Goal: Communication & Community: Answer question/provide support

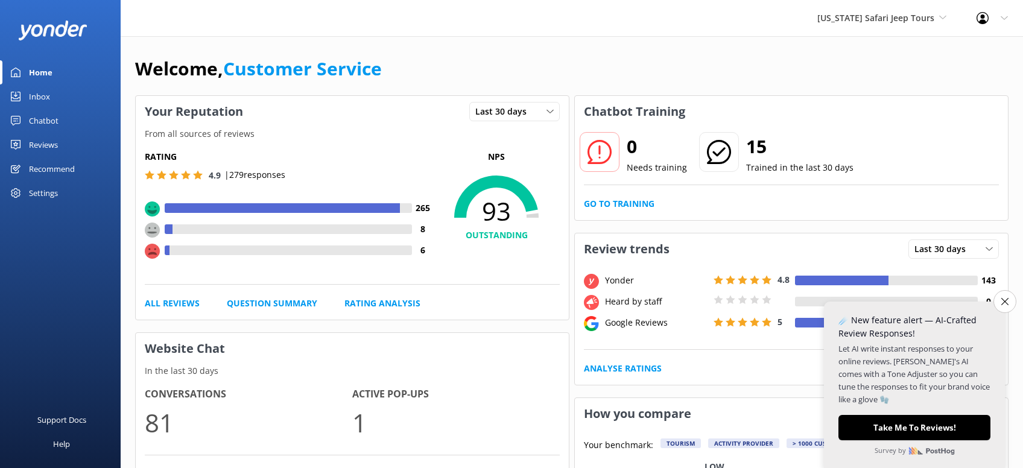
drag, startPoint x: 55, startPoint y: 150, endPoint x: 93, endPoint y: 162, distance: 40.3
click at [55, 150] on div "Reviews" at bounding box center [43, 145] width 29 height 24
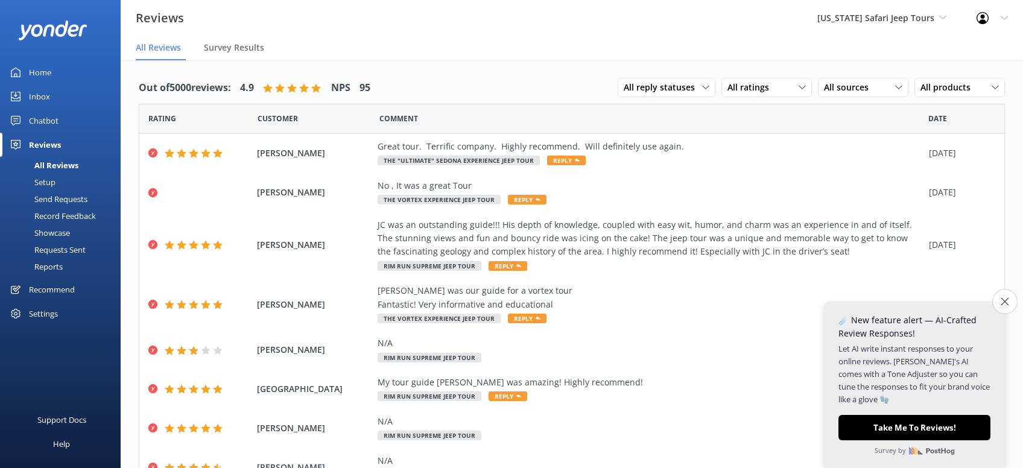
click at [1005, 302] on icon "Close survey" at bounding box center [1004, 301] width 8 height 8
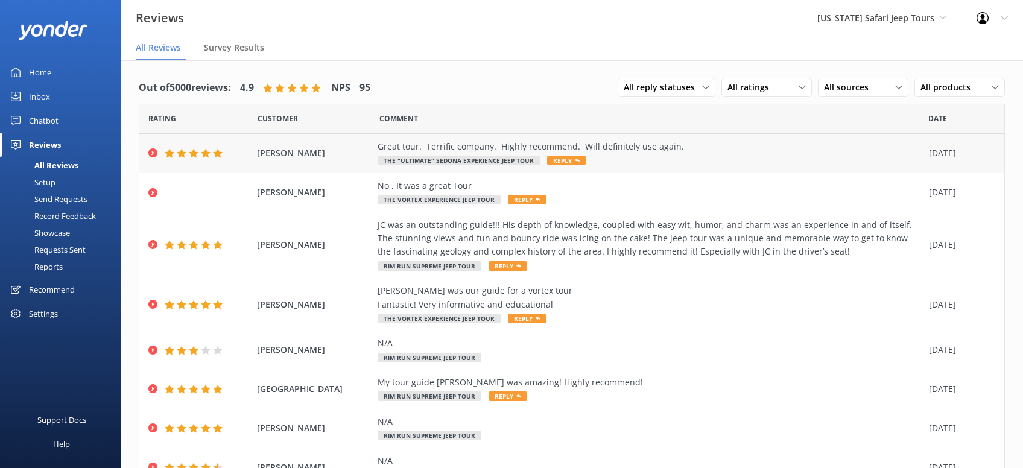
click at [566, 165] on span "Reply" at bounding box center [566, 161] width 39 height 10
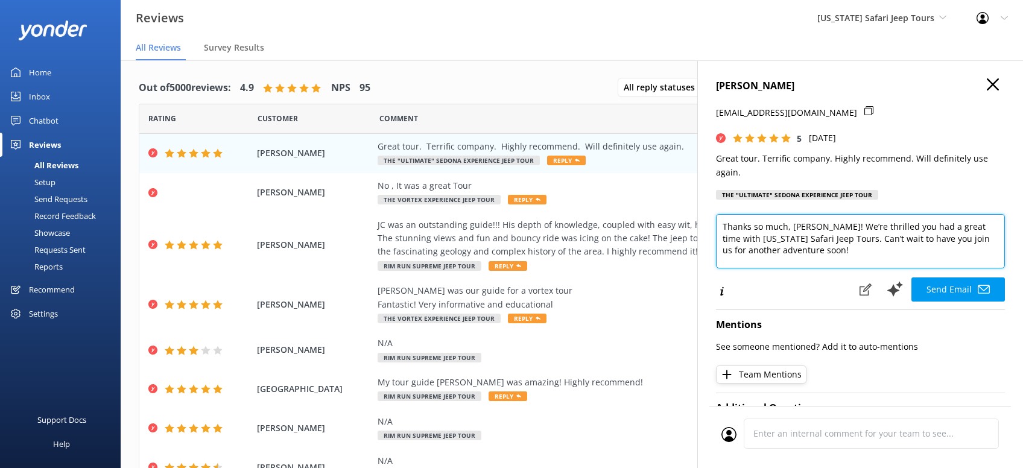
click at [814, 258] on textarea "Thanks so much, [PERSON_NAME]! We’re thrilled you had a great time with [US_STA…" at bounding box center [860, 241] width 289 height 54
type textarea "Thanks so much, [PERSON_NAME]! We’re thrilled you had a great time with [US_STA…"
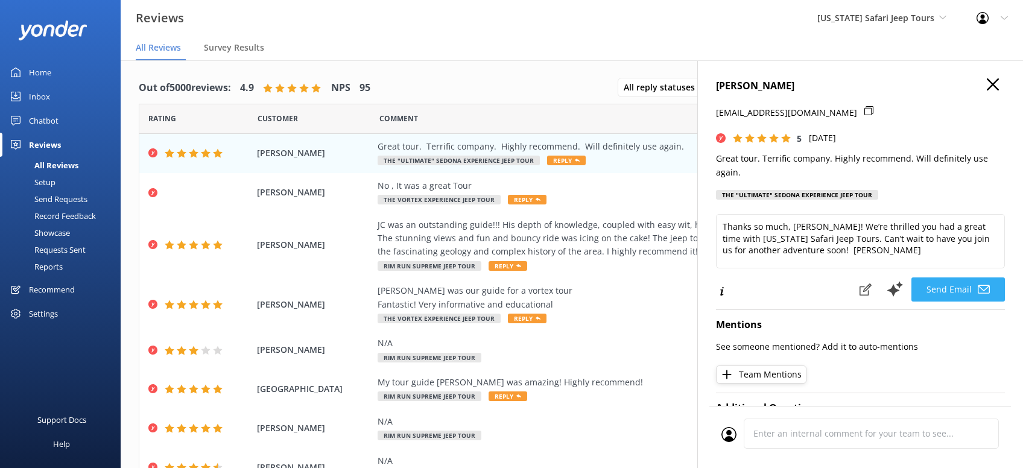
click at [950, 281] on button "Send Email" at bounding box center [957, 289] width 93 height 24
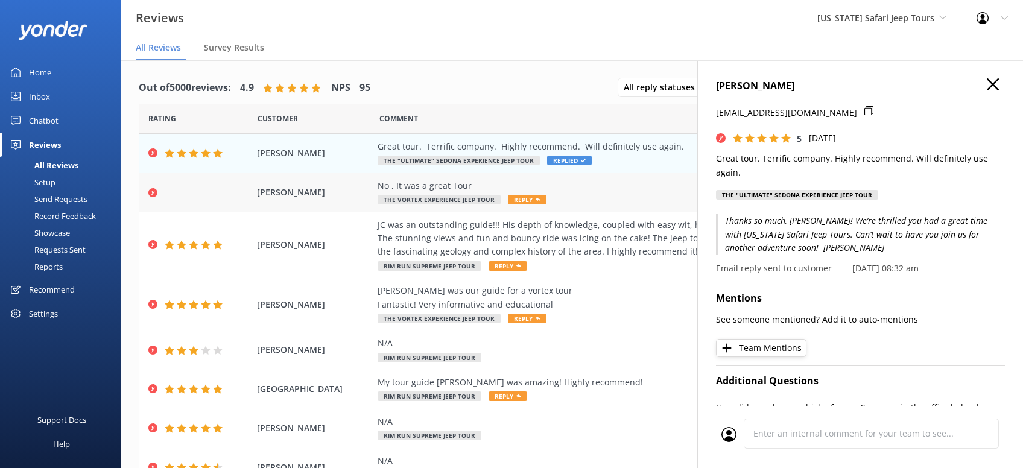
drag, startPoint x: 518, startPoint y: 199, endPoint x: 525, endPoint y: 204, distance: 9.0
click at [523, 204] on span "Reply" at bounding box center [527, 200] width 39 height 10
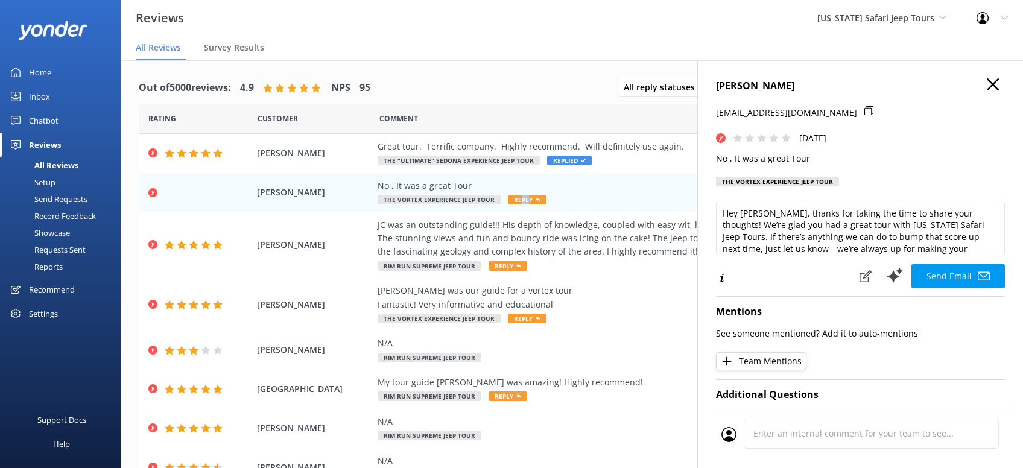
scroll to position [17, 0]
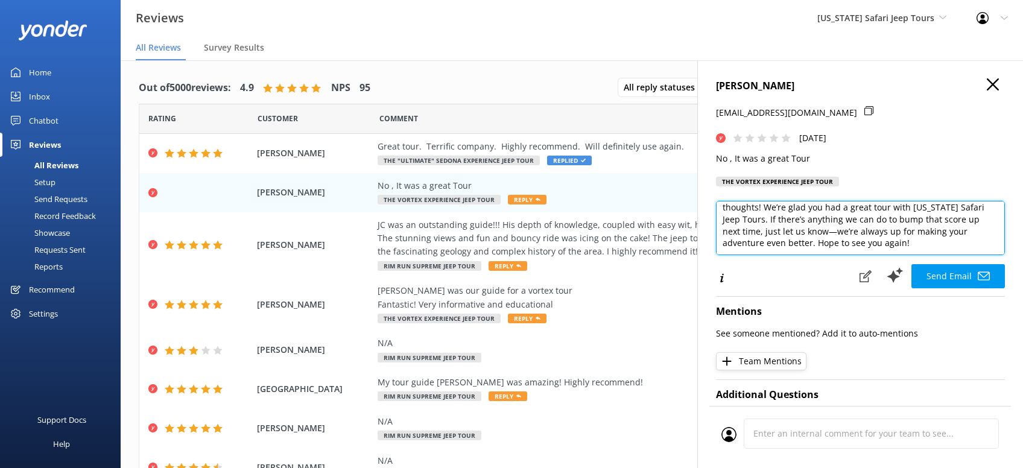
click at [848, 255] on textarea "Hey [PERSON_NAME], thanks for taking the time to share your thoughts! We’re gla…" at bounding box center [860, 228] width 289 height 54
paste textarea "Sent Waiver Reminder -KRS 9/21"
type textarea "Hey [PERSON_NAME], thanks for taking the time to share your thoughts! We’re gla…"
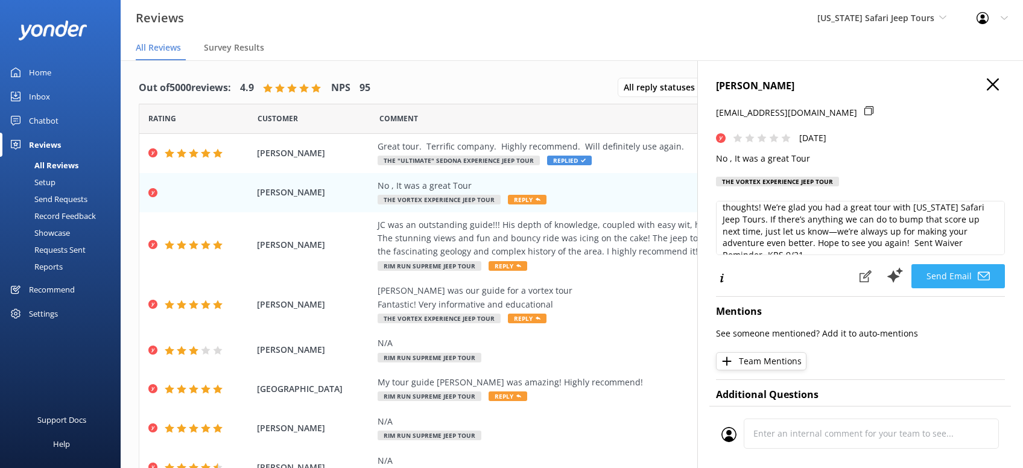
click at [952, 288] on button "Send Email" at bounding box center [957, 276] width 93 height 24
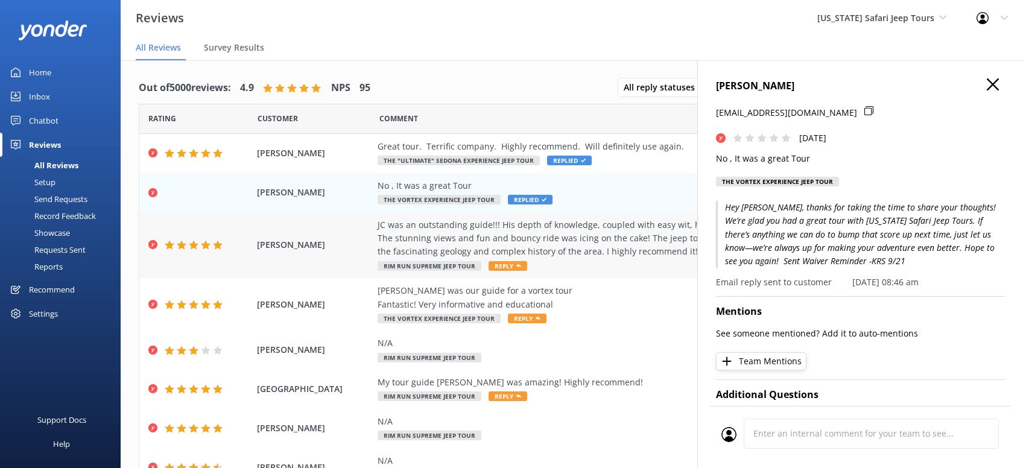
click at [516, 264] on icon at bounding box center [518, 266] width 5 height 5
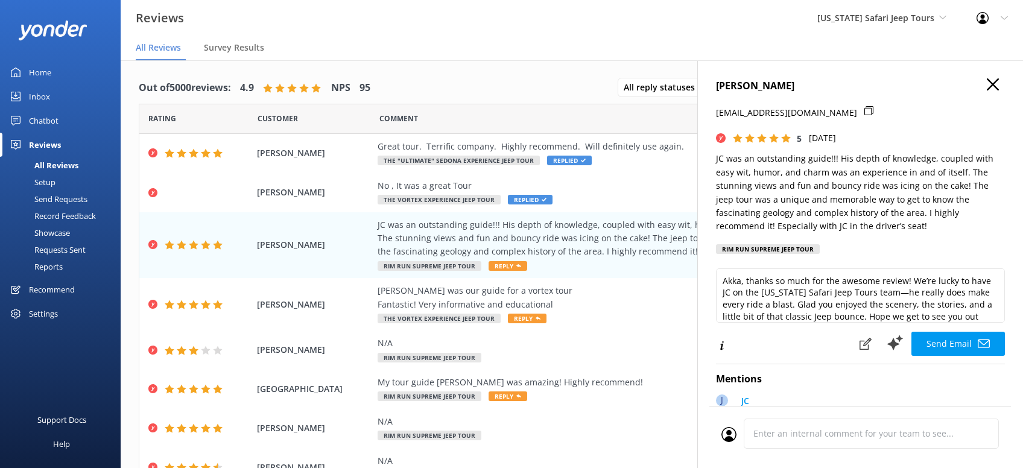
scroll to position [5, 0]
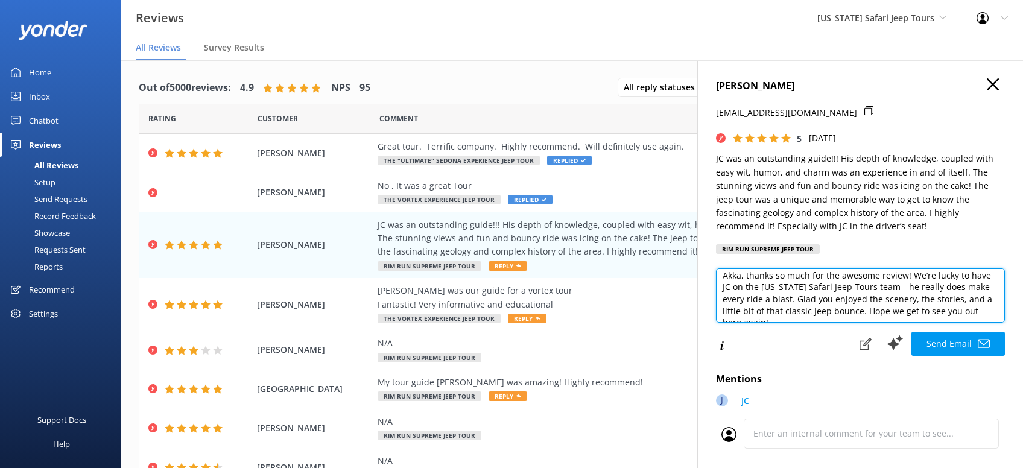
click at [990, 315] on textarea "Akka, thanks so much for the awesome review! We’re lucky to have JC on the [US_…" at bounding box center [860, 295] width 289 height 54
paste textarea "Sent Waiver Reminder -KRS 9/21"
type textarea "Akka, thanks so much for the awesome review! We’re lucky to have JC on the [US_…"
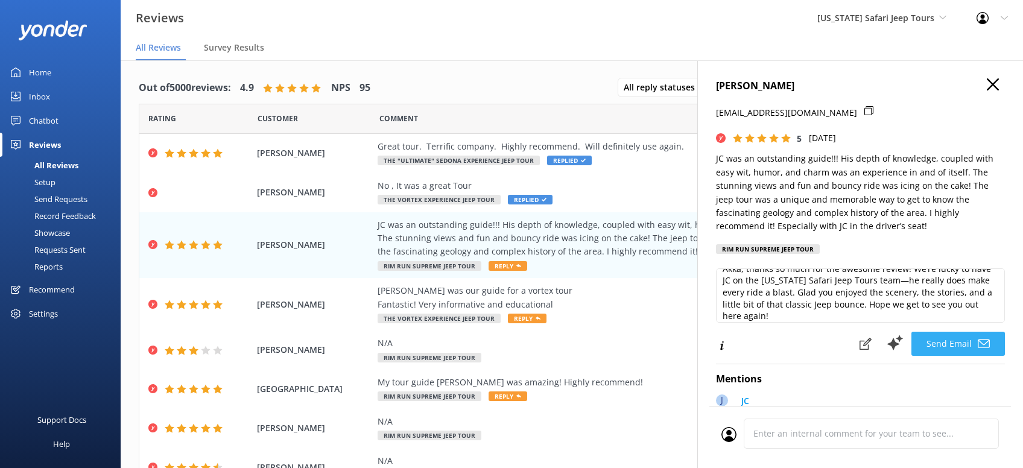
click at [961, 344] on button "Send Email" at bounding box center [957, 344] width 93 height 24
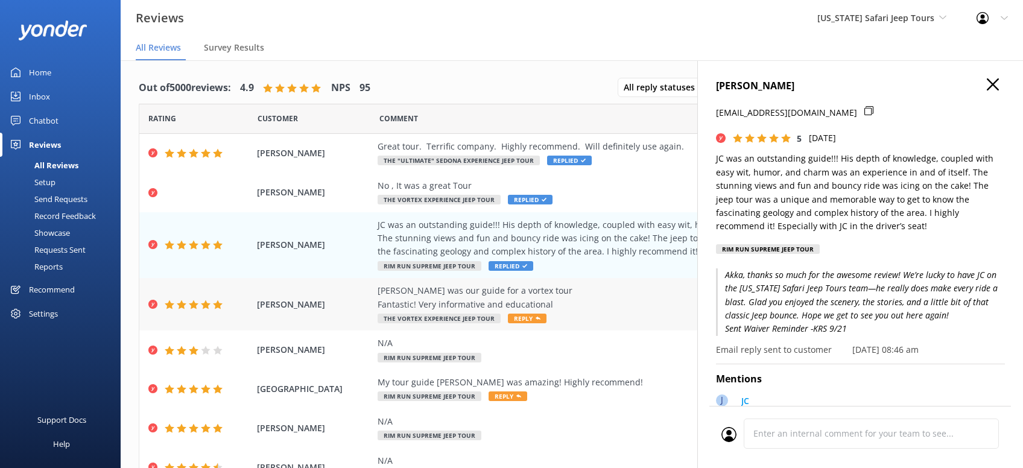
drag, startPoint x: 512, startPoint y: 312, endPoint x: 531, endPoint y: 310, distance: 19.4
click at [514, 313] on div "[PERSON_NAME] was our guide for a vortex tour Fantastic! Very informative and e…" at bounding box center [650, 304] width 545 height 40
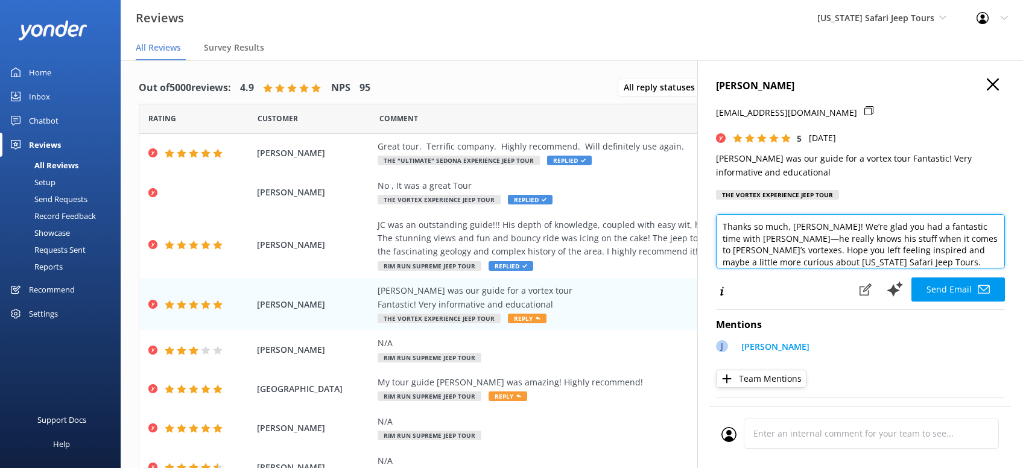
click at [937, 268] on textarea "Thanks so much, [PERSON_NAME]! We’re glad you had a fantastic time with [PERSON…" at bounding box center [860, 241] width 289 height 54
paste textarea "Sent Waiver Reminder -KRS 9/21"
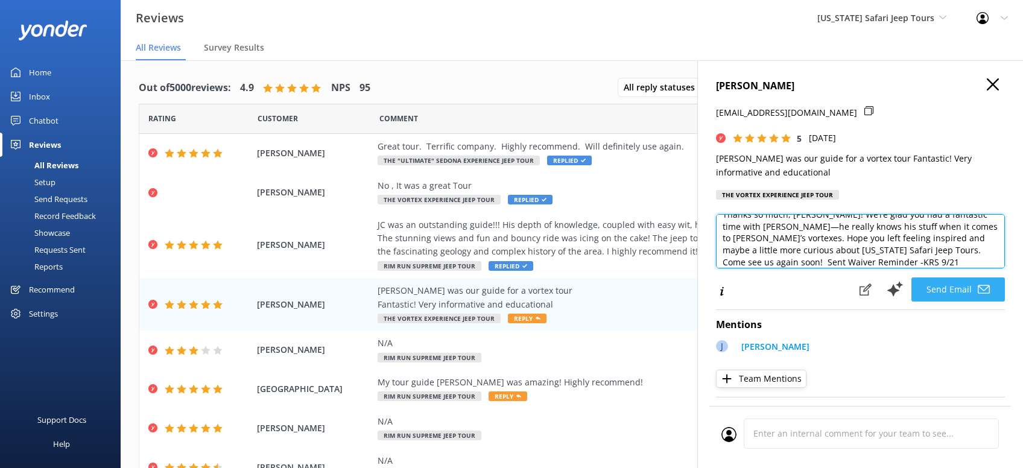
type textarea "Thanks so much, [PERSON_NAME]! We’re glad you had a fantastic time with [PERSON…"
click at [938, 302] on button "Send Email" at bounding box center [957, 289] width 93 height 24
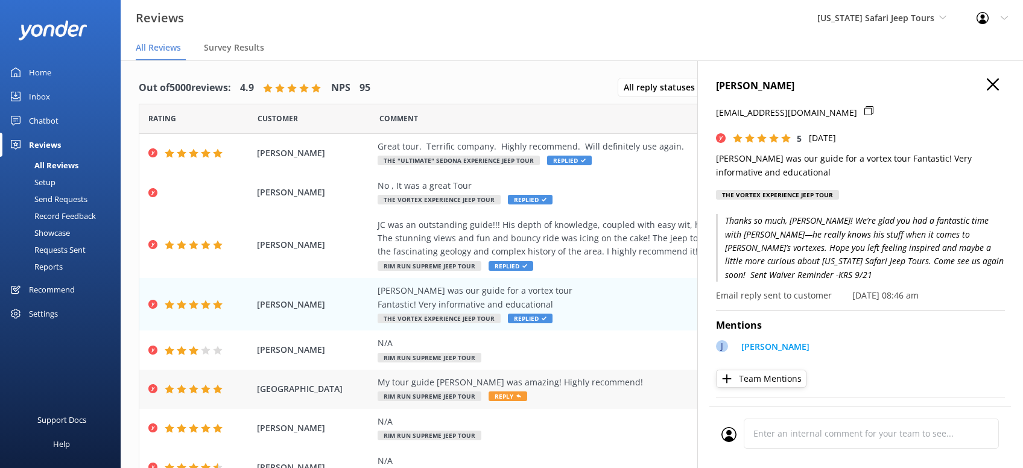
click at [516, 400] on span "Reply" at bounding box center [507, 396] width 39 height 10
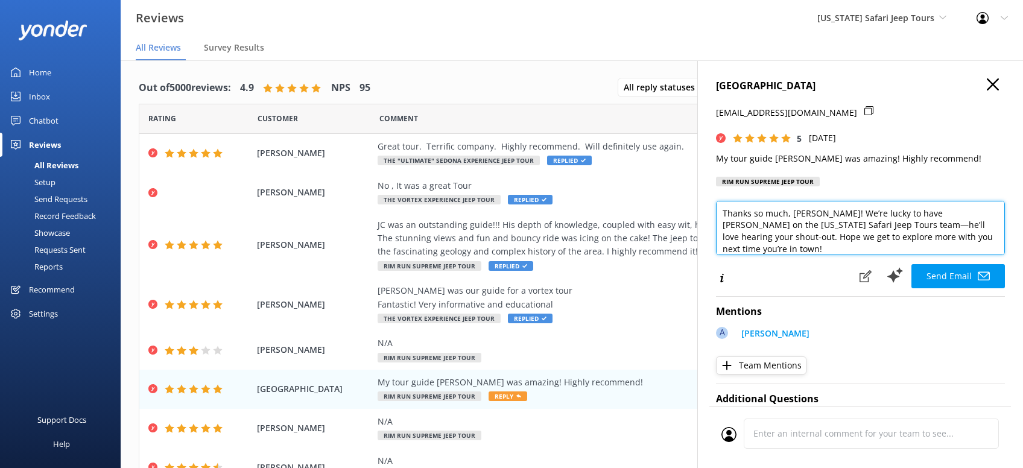
click at [961, 238] on textarea "Thanks so much, [PERSON_NAME]! We’re lucky to have [PERSON_NAME] on the [US_STA…" at bounding box center [860, 228] width 289 height 54
paste textarea "Sent Waiver Reminder -KRS 9/21"
type textarea "Thanks so much, [PERSON_NAME]! We’re lucky to have [PERSON_NAME] on the [US_STA…"
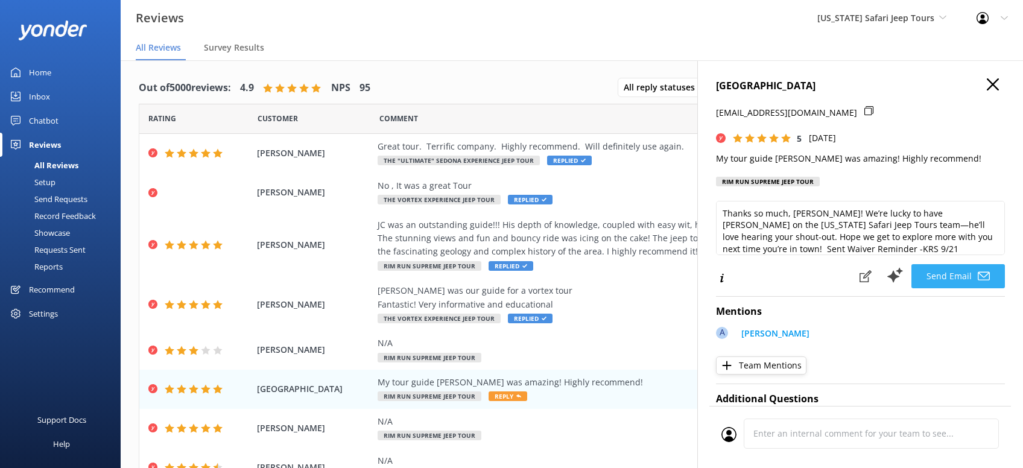
click at [954, 276] on button "Send Email" at bounding box center [957, 276] width 93 height 24
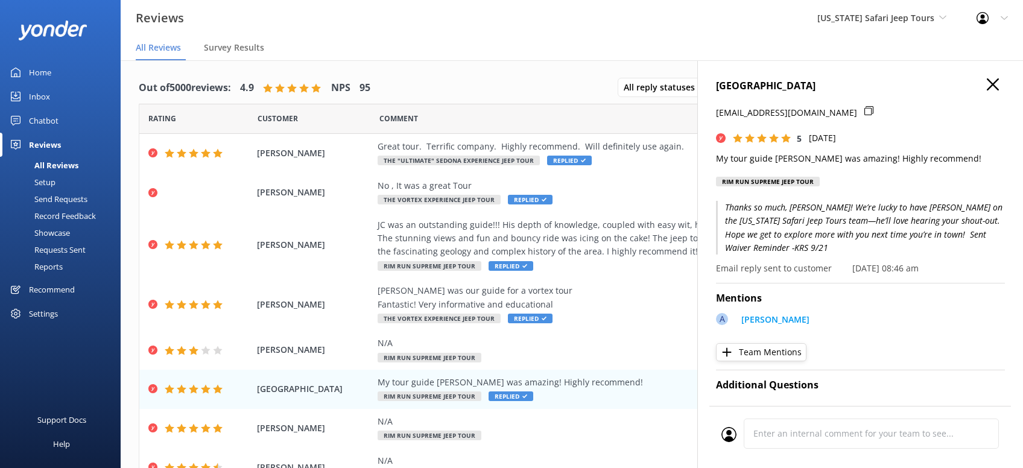
click at [792, 222] on p "Thanks so much, [PERSON_NAME]! We’re lucky to have [PERSON_NAME] on the [US_STA…" at bounding box center [860, 228] width 289 height 54
click at [752, 313] on p "[PERSON_NAME]" at bounding box center [775, 319] width 68 height 13
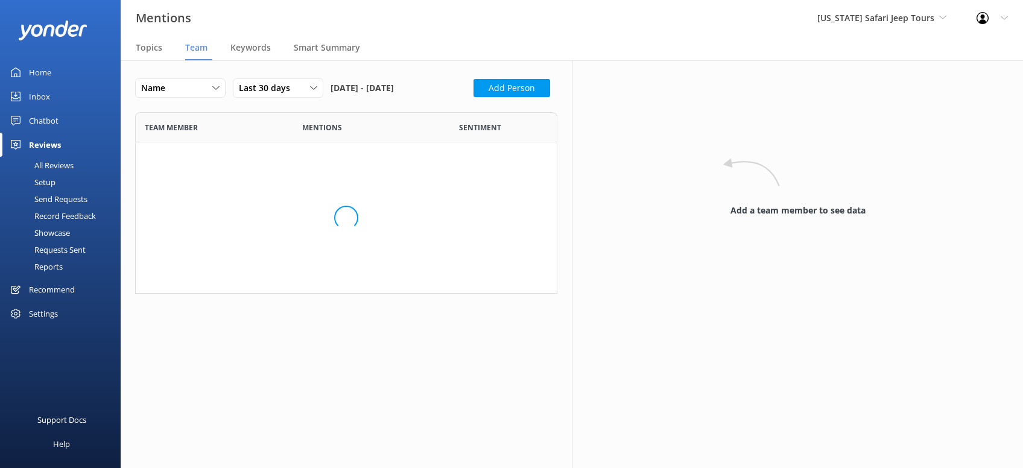
scroll to position [1189, 422]
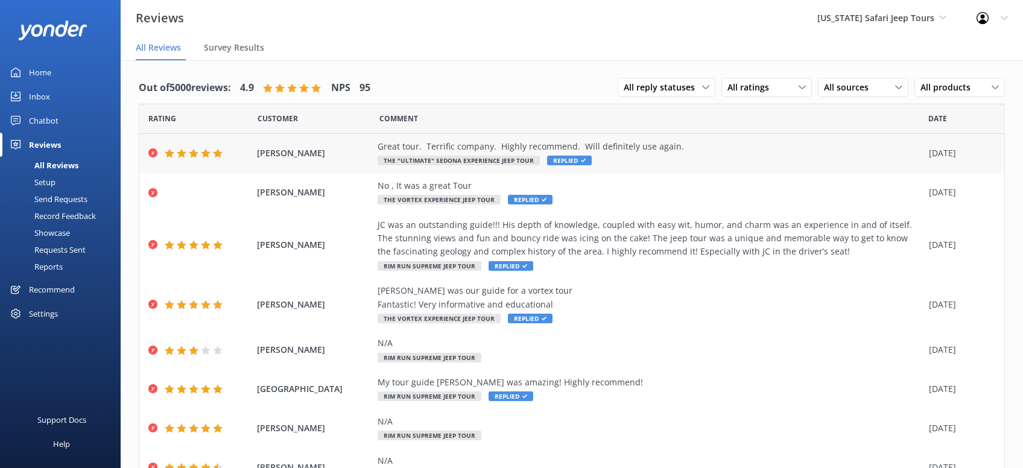
click at [598, 165] on div "Great tour. Terrific company. Highly recommend. Will definitely use again. The …" at bounding box center [650, 153] width 545 height 27
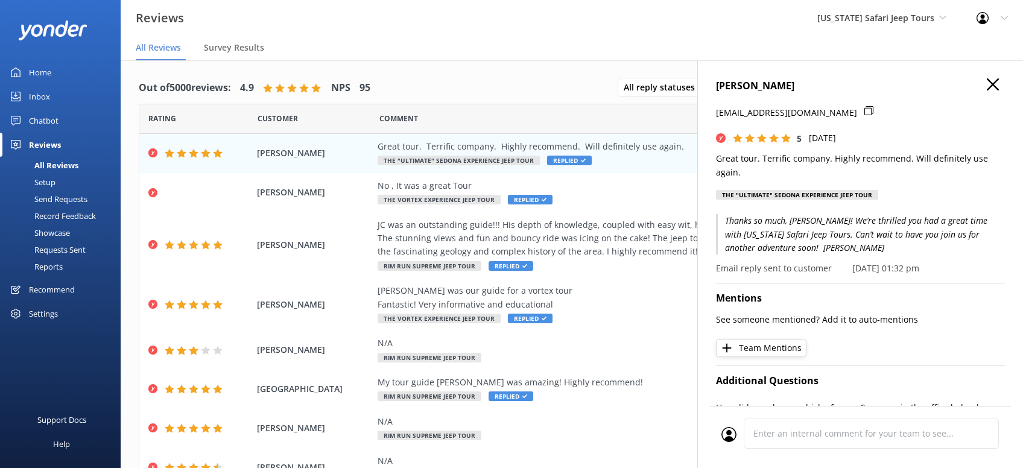
click at [747, 247] on p "Thanks so much, [PERSON_NAME]! We’re thrilled you had a great time with [US_STA…" at bounding box center [860, 234] width 289 height 40
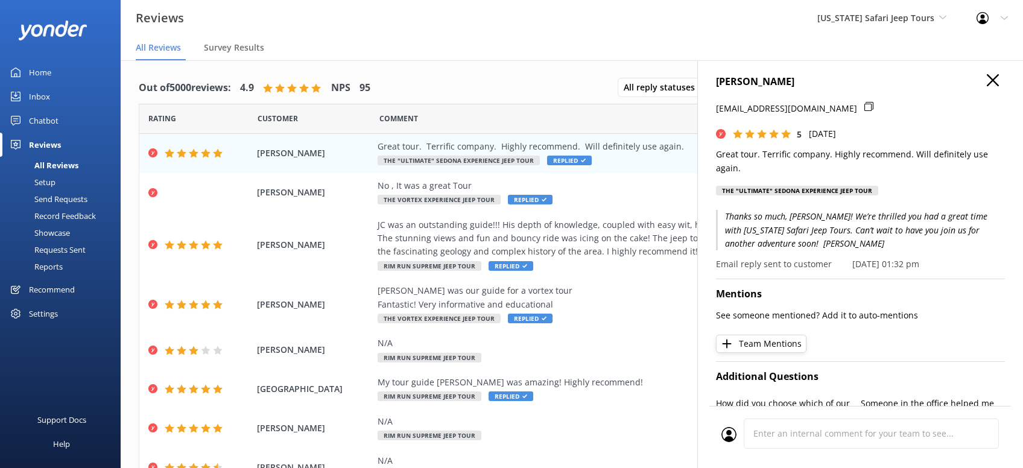
scroll to position [0, 0]
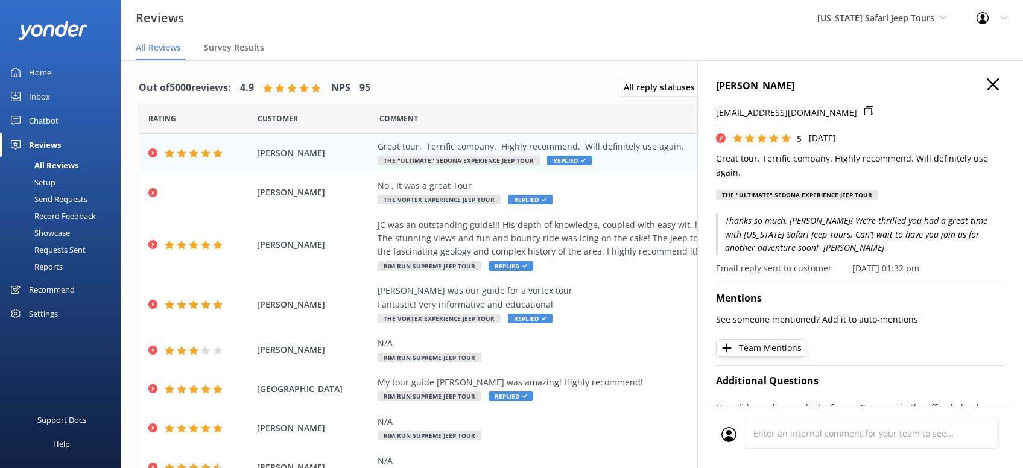
click at [819, 233] on p "Thanks so much, [PERSON_NAME]! We’re thrilled you had a great time with [US_STA…" at bounding box center [860, 234] width 289 height 40
click at [993, 83] on use "button" at bounding box center [993, 84] width 12 height 12
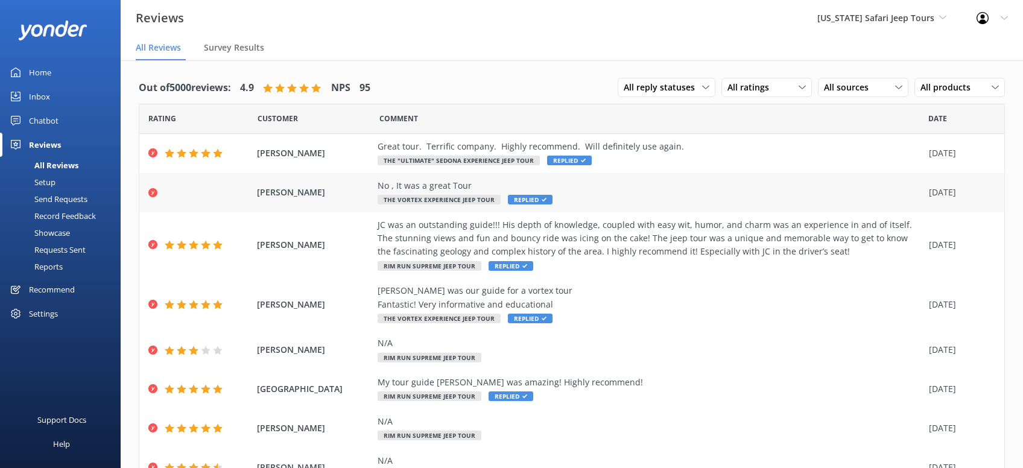
click at [517, 203] on span "Replied" at bounding box center [530, 200] width 45 height 10
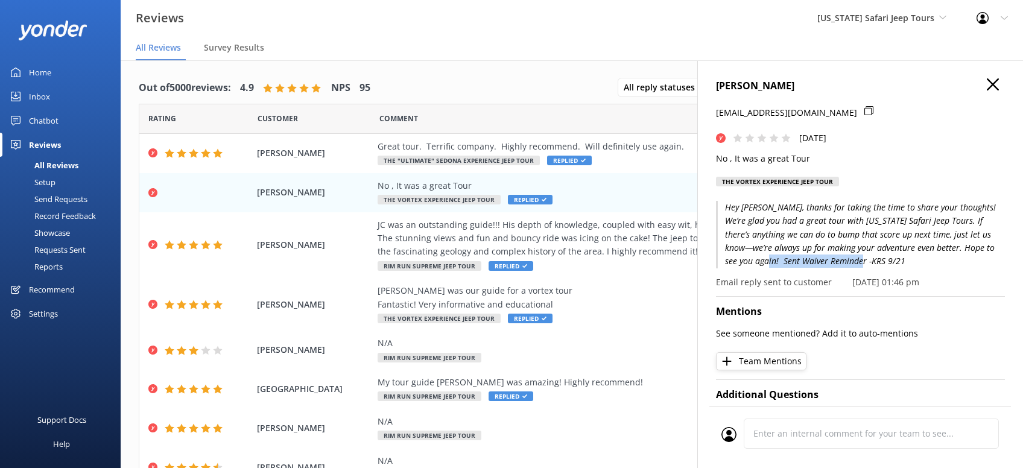
drag, startPoint x: 833, startPoint y: 290, endPoint x: 731, endPoint y: 292, distance: 101.9
click at [731, 268] on p "Hey [PERSON_NAME], thanks for taking the time to share your thoughts! We’re gla…" at bounding box center [860, 235] width 289 height 68
click at [893, 289] on p "[DATE] 01:46 pm" at bounding box center [885, 282] width 67 height 13
drag, startPoint x: 795, startPoint y: 314, endPoint x: 801, endPoint y: 302, distance: 14.0
click at [796, 289] on p "Email reply sent to customer" at bounding box center [774, 282] width 116 height 13
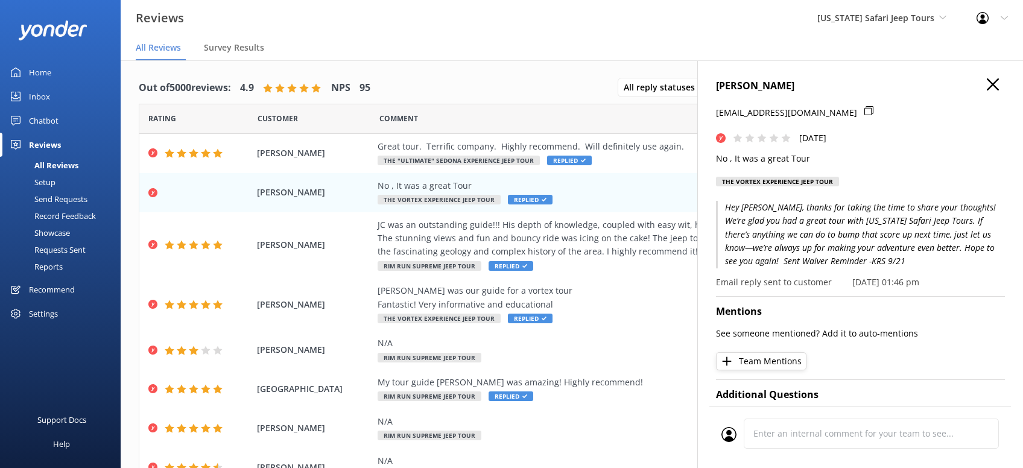
click at [836, 268] on p "Hey [PERSON_NAME], thanks for taking the time to share your thoughts! We’re gla…" at bounding box center [860, 235] width 289 height 68
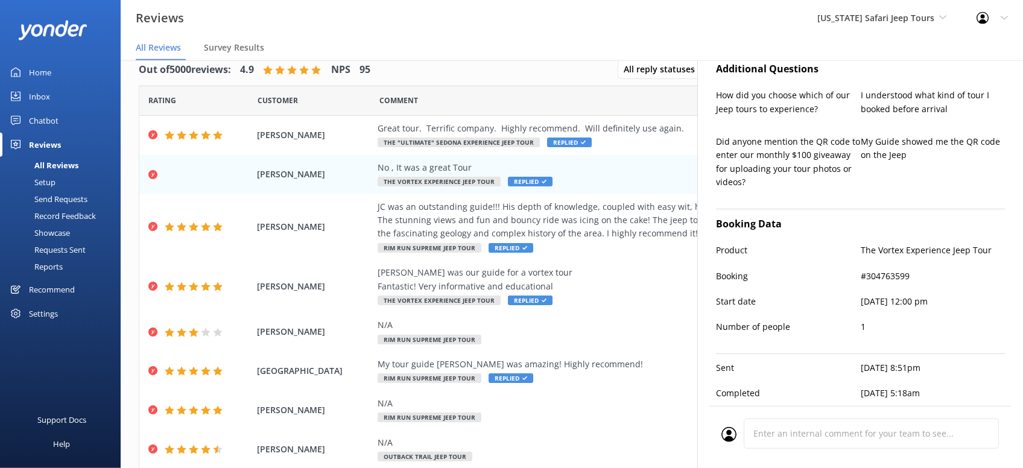
scroll to position [24, 0]
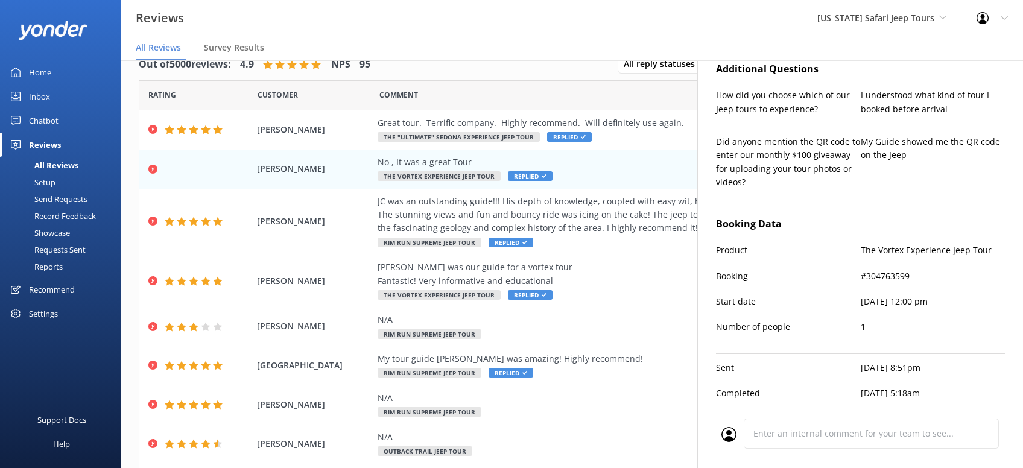
click at [734, 370] on p "Sent" at bounding box center [788, 367] width 145 height 13
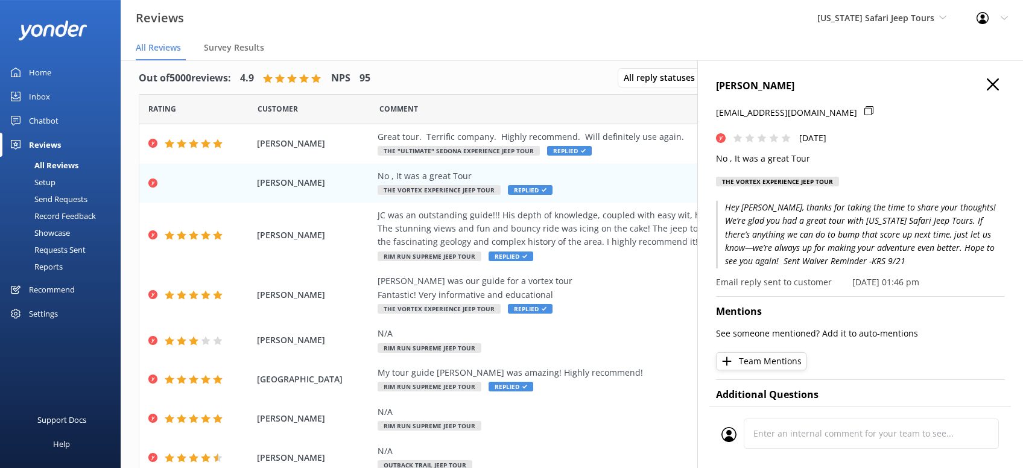
scroll to position [0, 0]
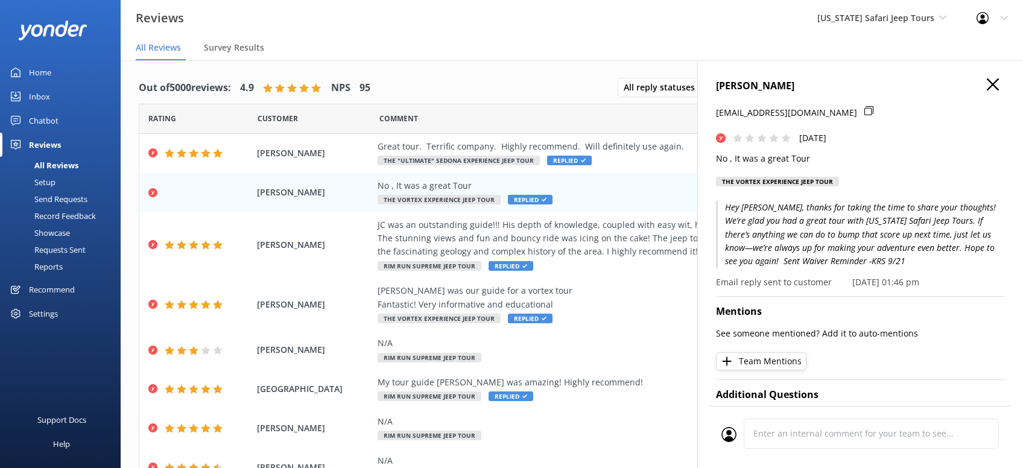
click at [812, 258] on p "Hey [PERSON_NAME], thanks for taking the time to share your thoughts! We’re gla…" at bounding box center [860, 235] width 289 height 68
click at [734, 268] on p "Hey [PERSON_NAME], thanks for taking the time to share your thoughts! We’re gla…" at bounding box center [860, 235] width 289 height 68
click at [991, 86] on use "button" at bounding box center [993, 84] width 12 height 12
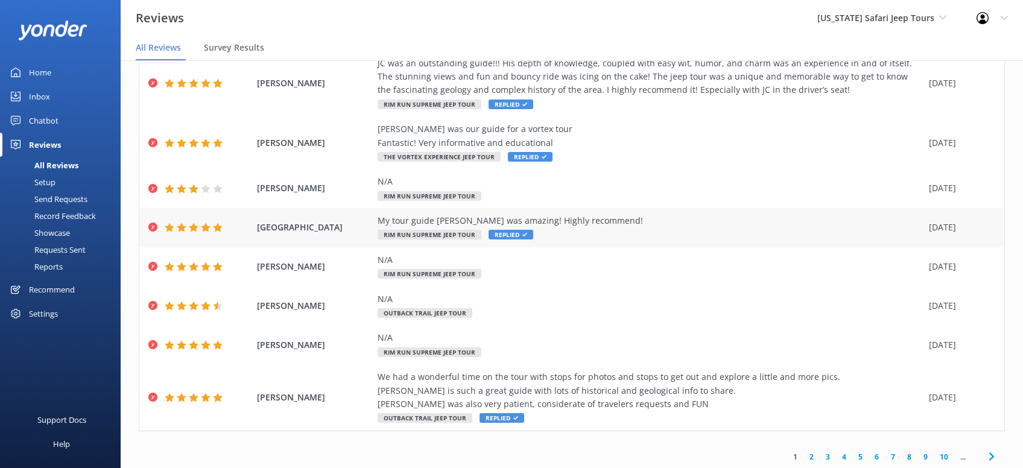
scroll to position [164, 0]
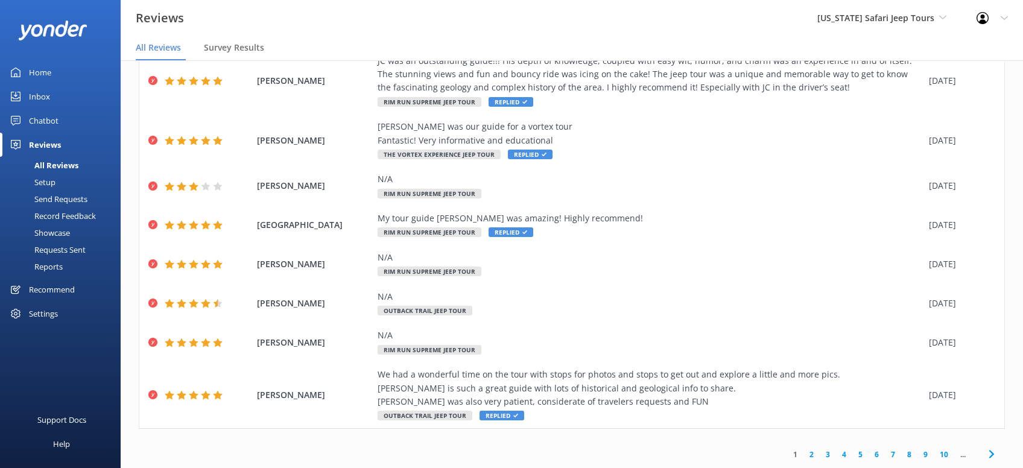
drag, startPoint x: 988, startPoint y: 459, endPoint x: 984, endPoint y: 450, distance: 9.4
click at [988, 458] on icon at bounding box center [991, 454] width 14 height 14
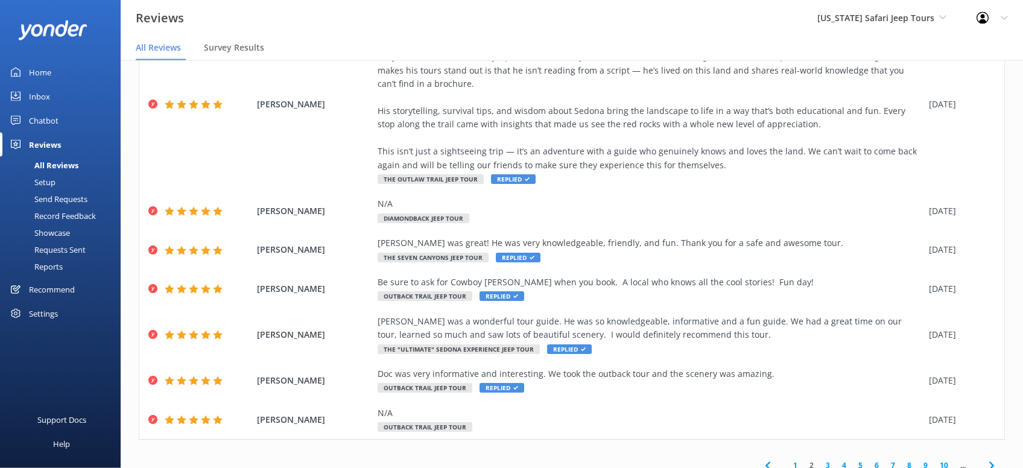
scroll to position [24, 0]
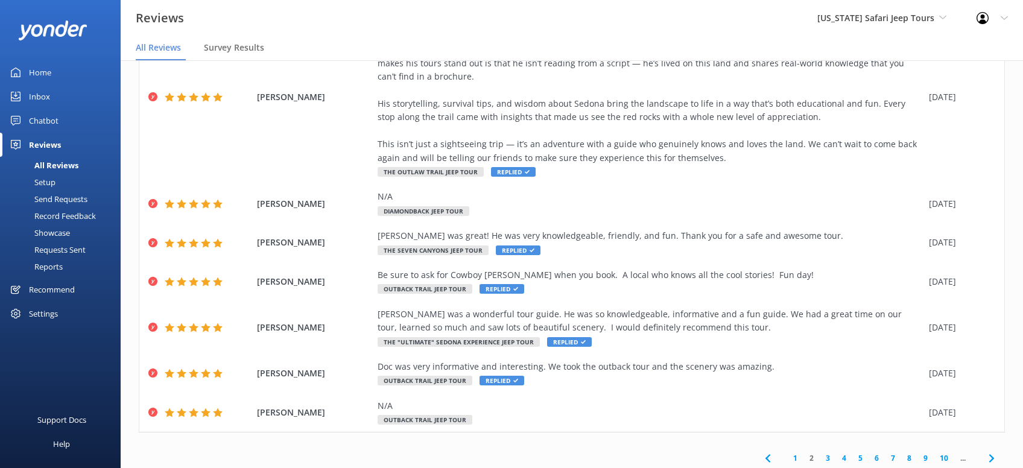
click at [993, 451] on icon at bounding box center [991, 458] width 14 height 14
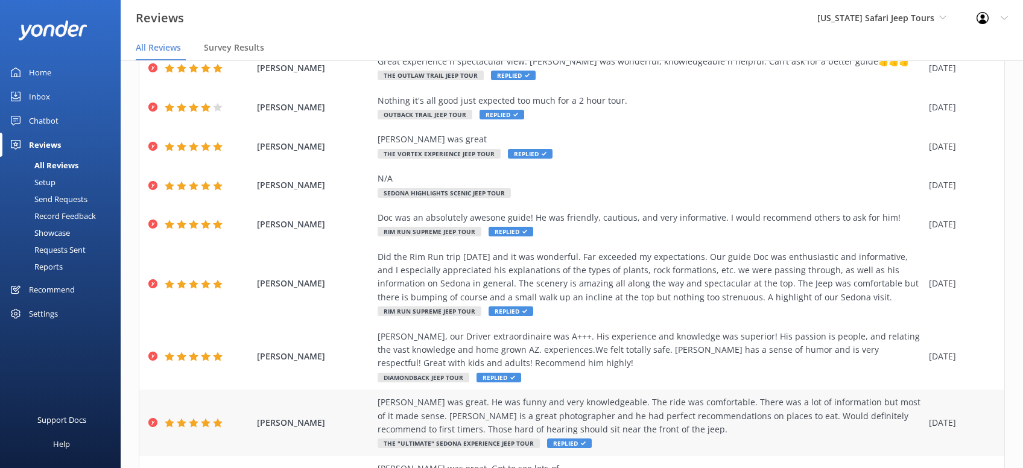
scroll to position [218, 0]
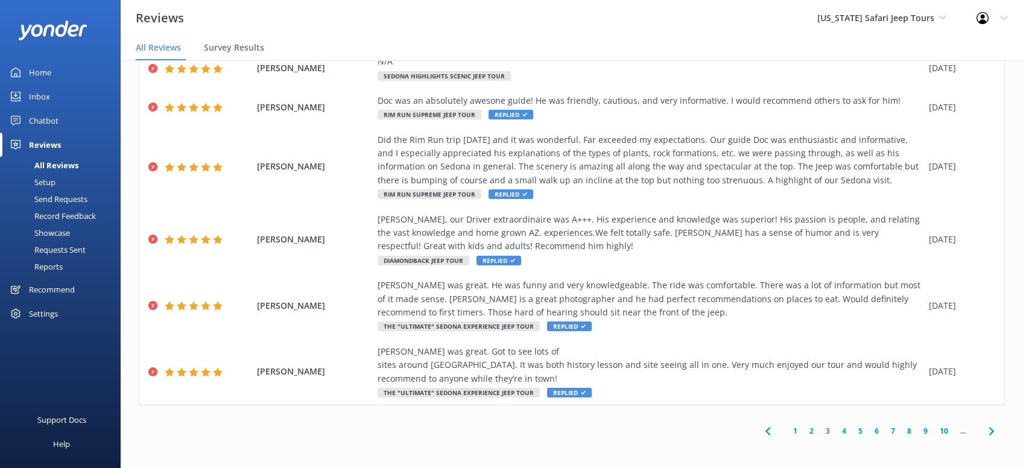
click at [989, 431] on icon at bounding box center [991, 431] width 14 height 14
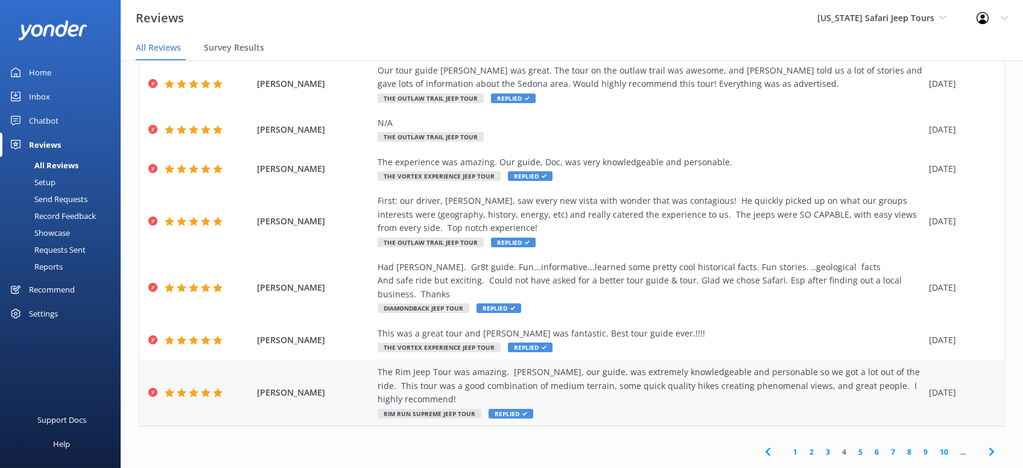
scroll to position [24, 0]
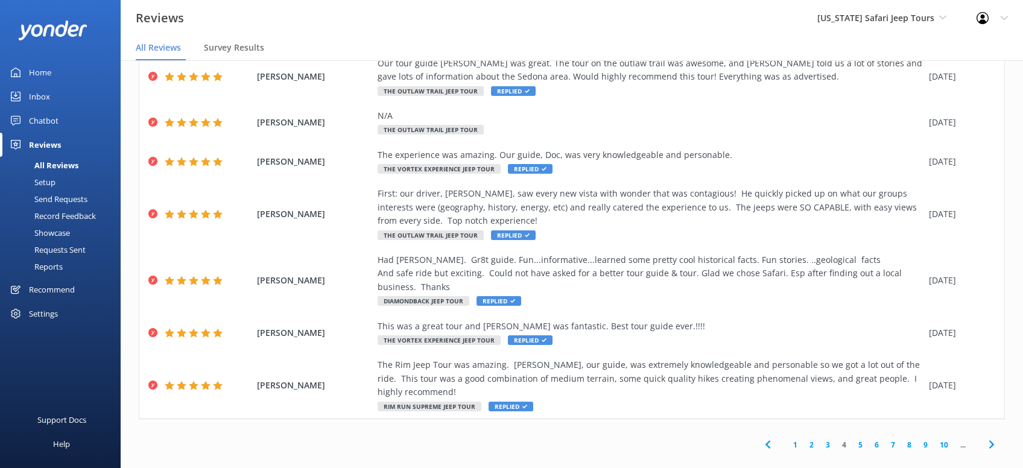
click at [991, 437] on icon at bounding box center [991, 444] width 14 height 14
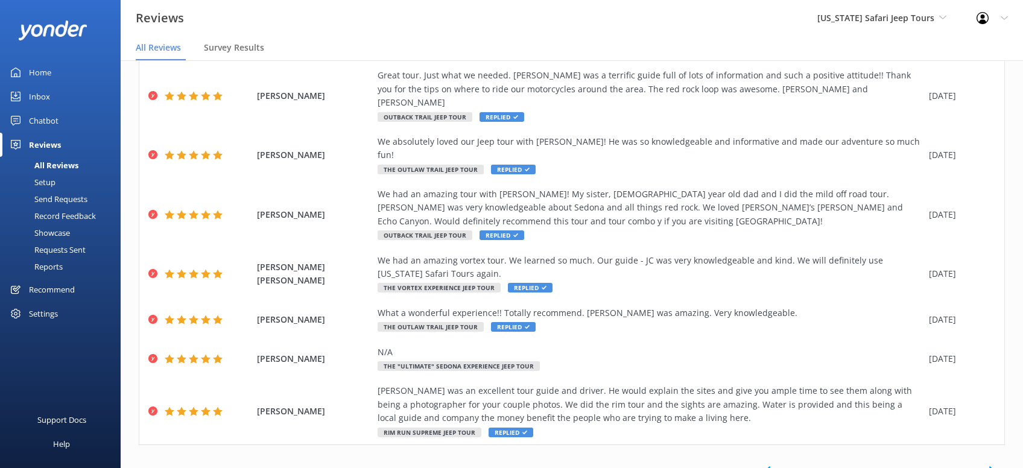
scroll to position [177, 0]
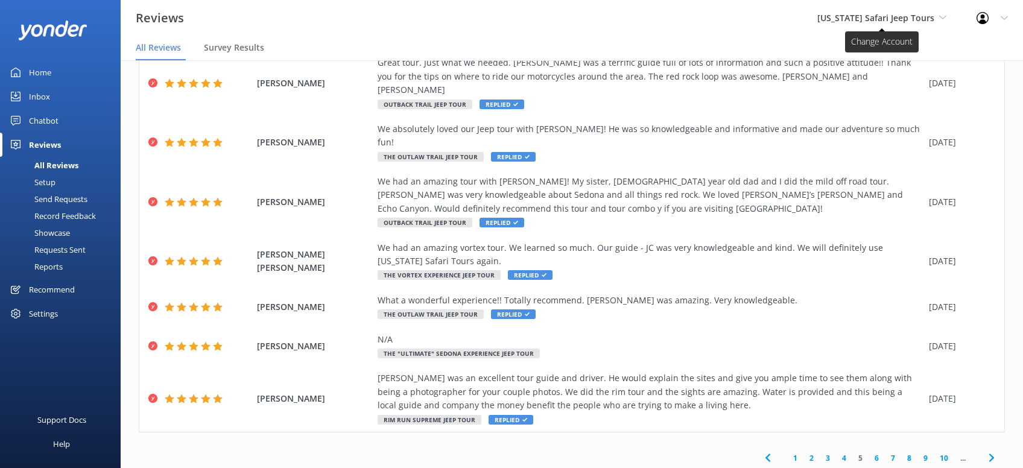
click at [941, 17] on use at bounding box center [942, 18] width 7 height 4
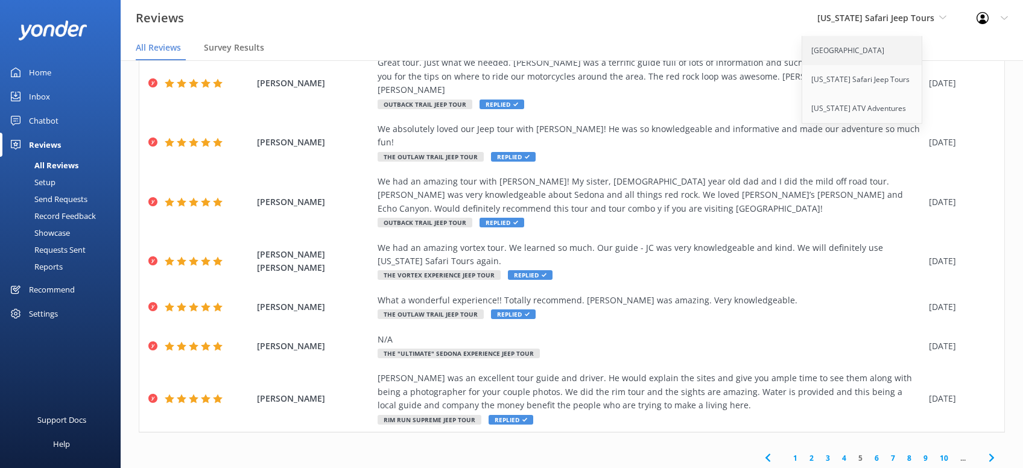
click at [902, 58] on link "[GEOGRAPHIC_DATA]" at bounding box center [862, 50] width 121 height 29
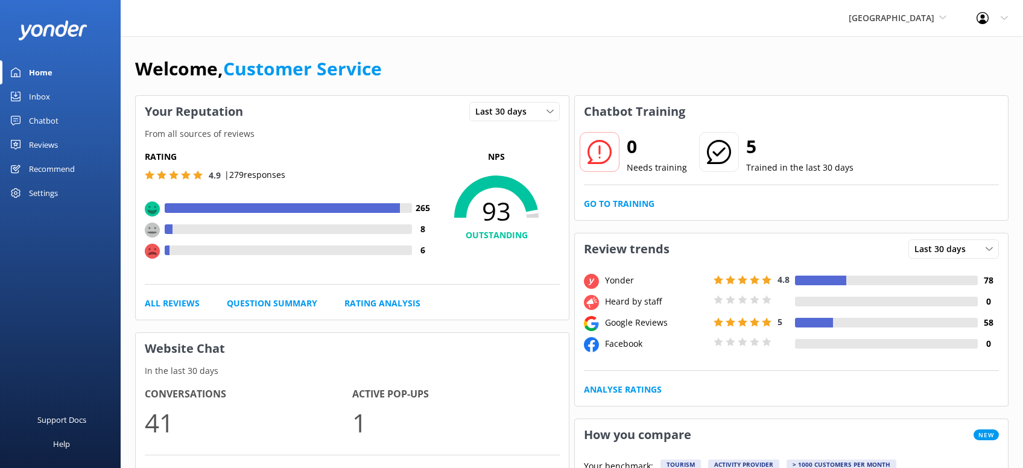
click at [52, 143] on div "Reviews" at bounding box center [43, 145] width 29 height 24
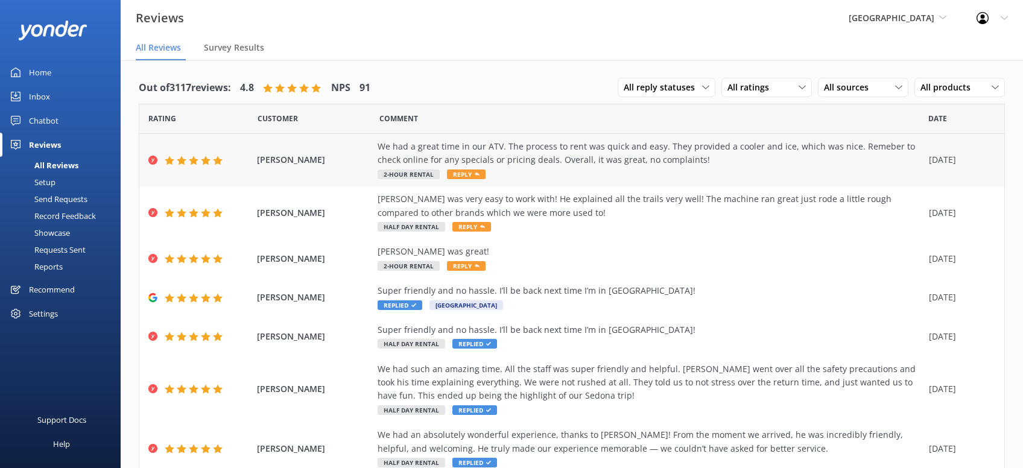
click at [482, 174] on span "Reply" at bounding box center [466, 174] width 39 height 10
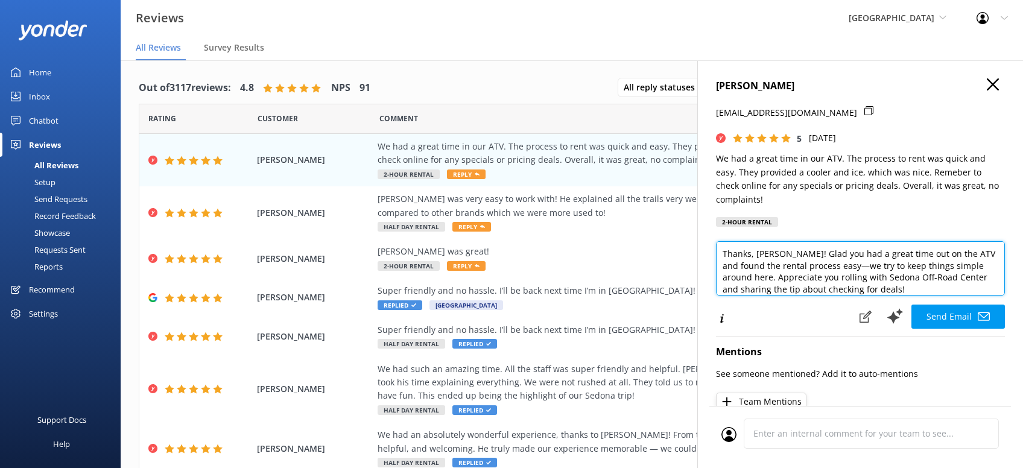
drag, startPoint x: 850, startPoint y: 276, endPoint x: 887, endPoint y: 274, distance: 36.2
click at [852, 276] on textarea "Thanks, [PERSON_NAME]! Glad you had a great time out on the ATV and found the r…" at bounding box center [860, 268] width 289 height 54
drag, startPoint x: 900, startPoint y: 275, endPoint x: 839, endPoint y: 274, distance: 60.9
click at [839, 274] on textarea "Thanks, [PERSON_NAME]! Glad you had a great time out on the ATV and found the r…" at bounding box center [860, 268] width 289 height 54
type textarea "Thanks, [PERSON_NAME]! Glad you had a great time out on the ATV and found the r…"
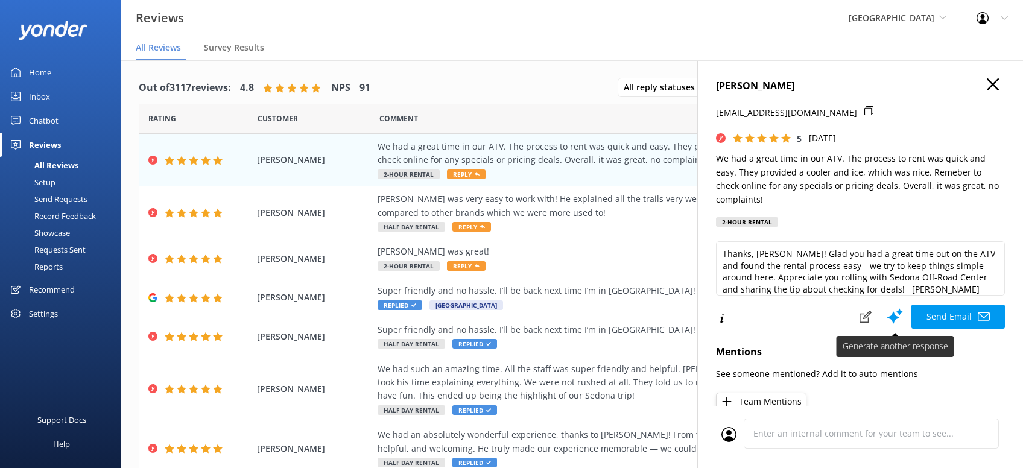
drag, startPoint x: 950, startPoint y: 297, endPoint x: 953, endPoint y: 291, distance: 6.2
click at [950, 305] on button "Send Email" at bounding box center [957, 317] width 93 height 24
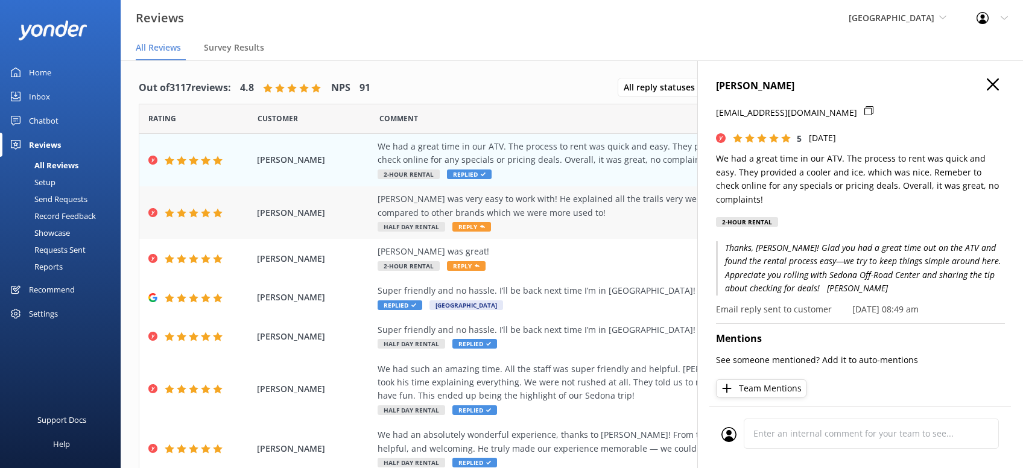
click at [476, 226] on span "Reply" at bounding box center [471, 227] width 39 height 10
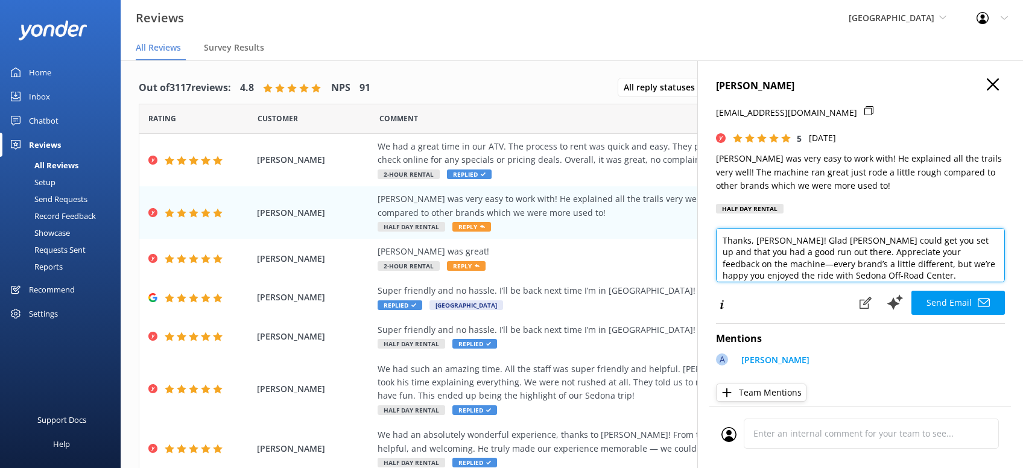
click at [824, 280] on textarea "Thanks, [PERSON_NAME]! Glad [PERSON_NAME] could get you set up and that you had…" at bounding box center [860, 255] width 289 height 54
paste textarea "[PERSON_NAME][DEMOGRAPHIC_DATA]"
type textarea "Thanks, [PERSON_NAME]! Glad [PERSON_NAME] could get you set up and that you had…"
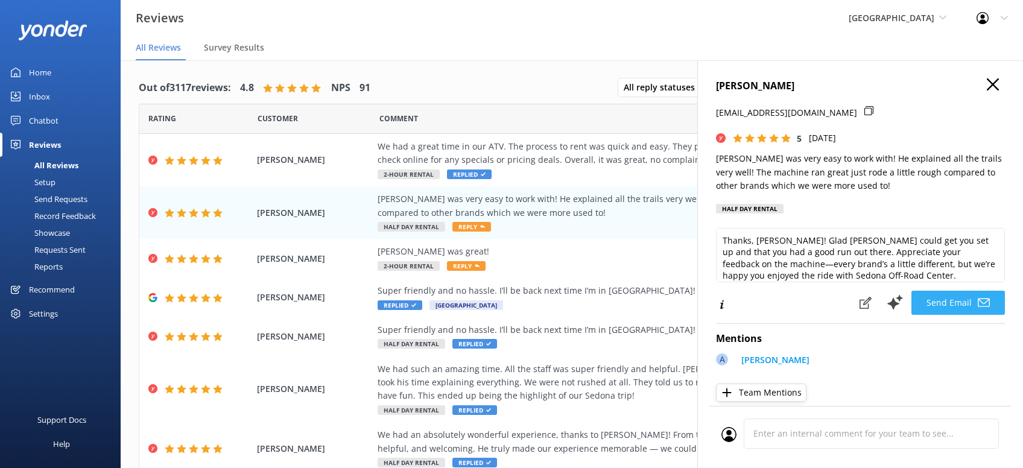
click at [949, 306] on button "Send Email" at bounding box center [957, 303] width 93 height 24
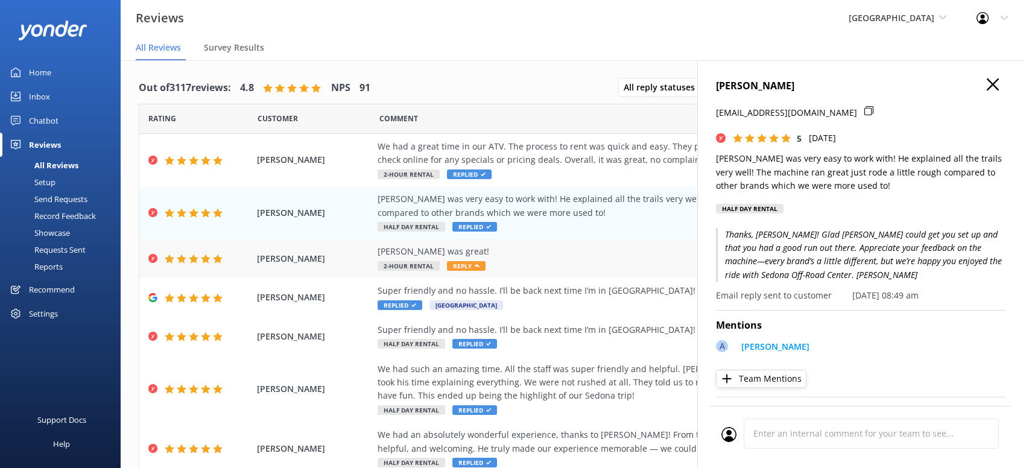
click at [468, 261] on div "[PERSON_NAME] was great! 2-Hour Rental Reply" at bounding box center [650, 258] width 545 height 27
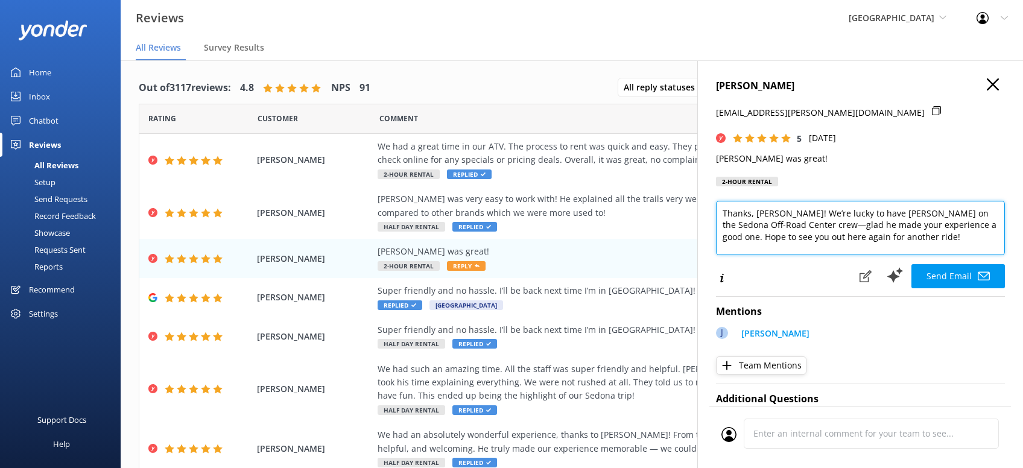
click at [871, 239] on textarea "Thanks, [PERSON_NAME]! We’re lucky to have [PERSON_NAME] on the Sedona Off-Road…" at bounding box center [860, 228] width 289 height 54
paste textarea "[PERSON_NAME][DEMOGRAPHIC_DATA]"
type textarea "Thanks, [PERSON_NAME]! We’re lucky to have [PERSON_NAME] on the Sedona Off-Road…"
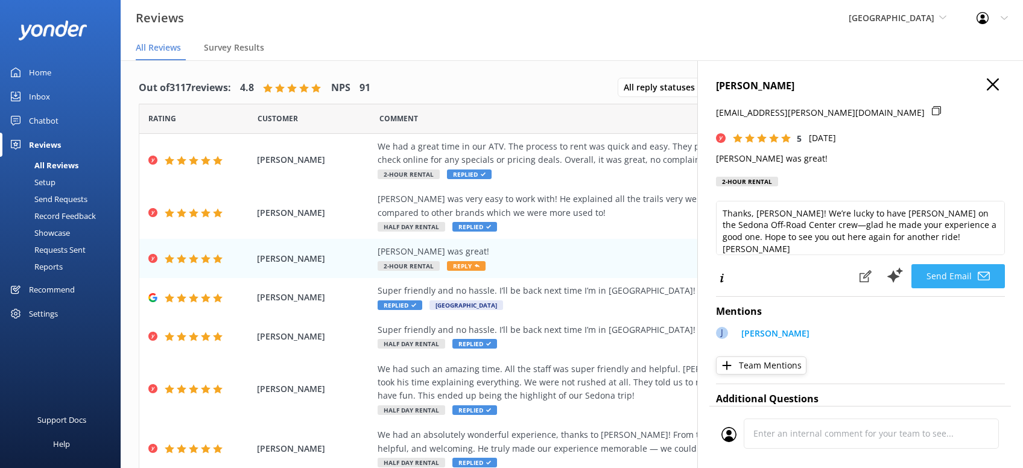
click at [934, 270] on button "Send Email" at bounding box center [957, 276] width 93 height 24
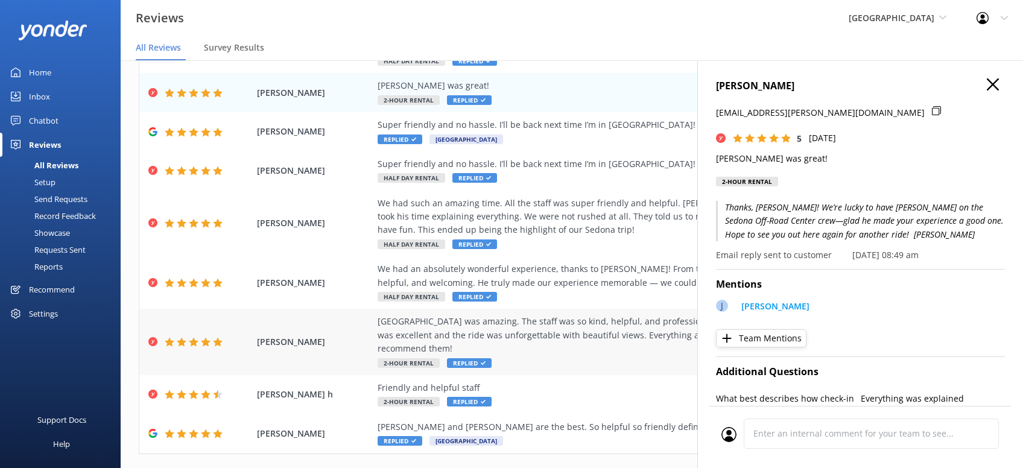
scroll to position [191, 0]
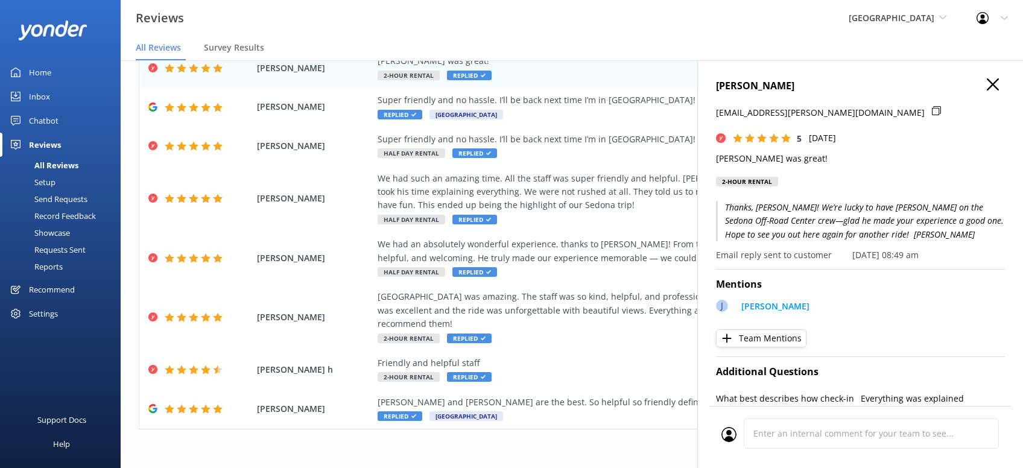
click at [987, 86] on icon "button" at bounding box center [993, 84] width 12 height 12
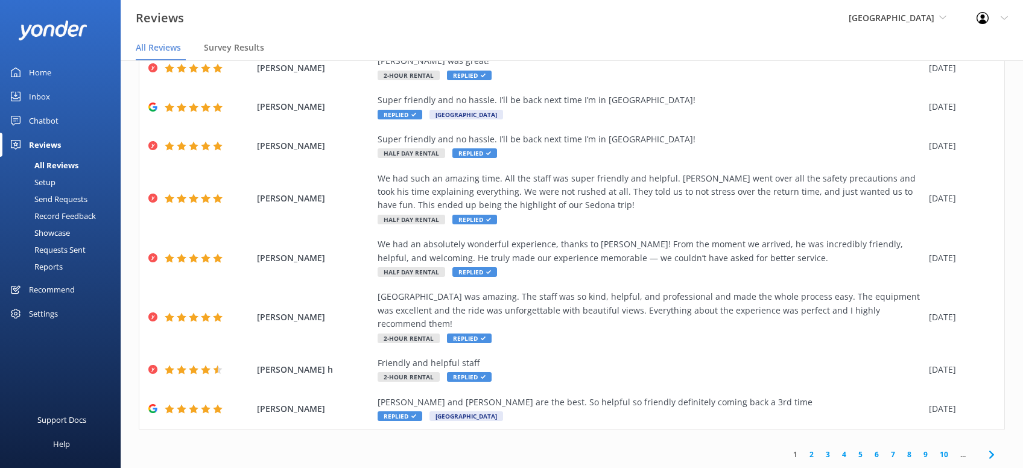
click at [985, 455] on icon at bounding box center [991, 454] width 14 height 14
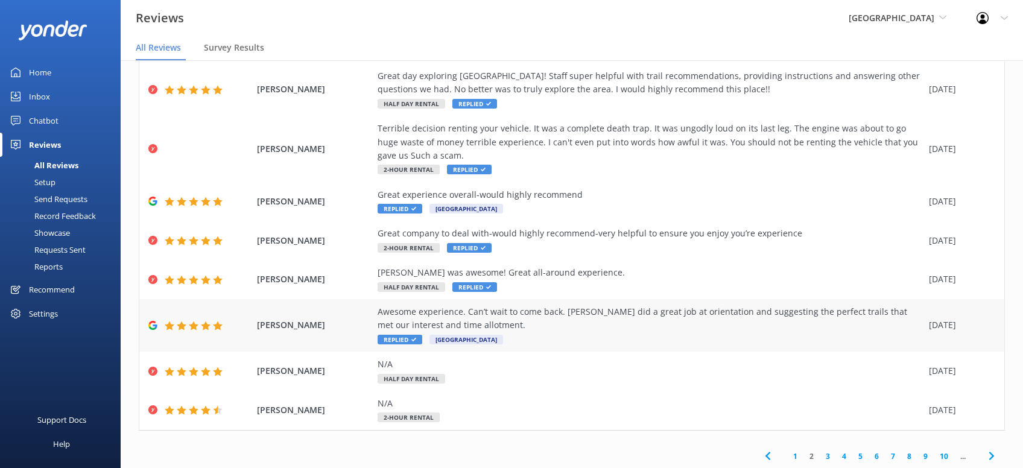
scroll to position [164, 0]
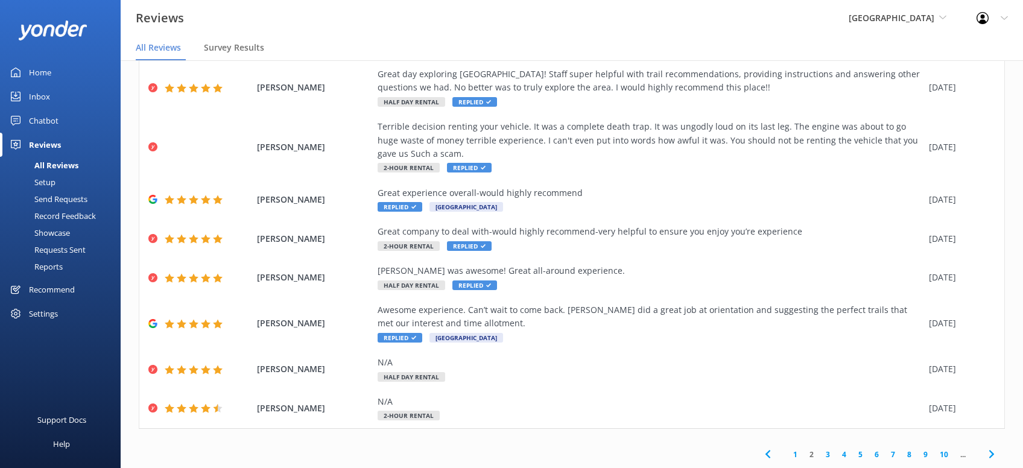
click at [992, 451] on icon at bounding box center [991, 454] width 14 height 14
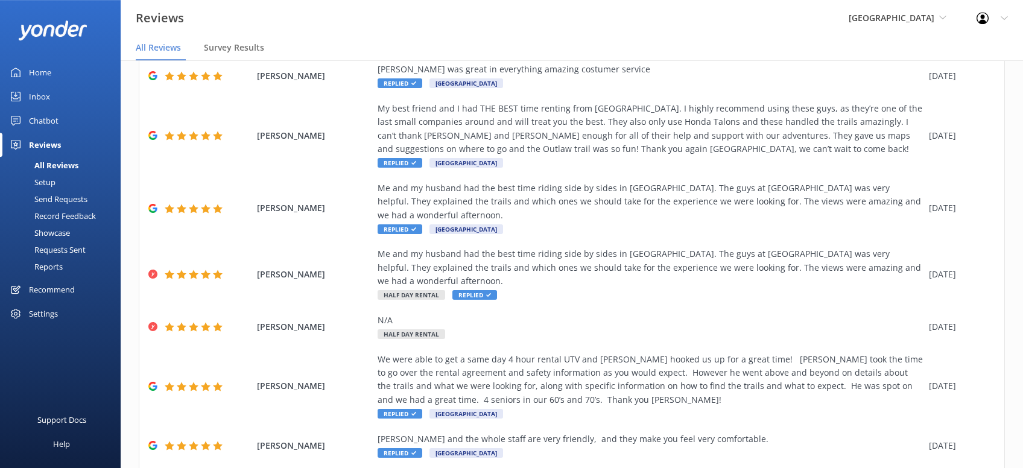
scroll to position [0, 0]
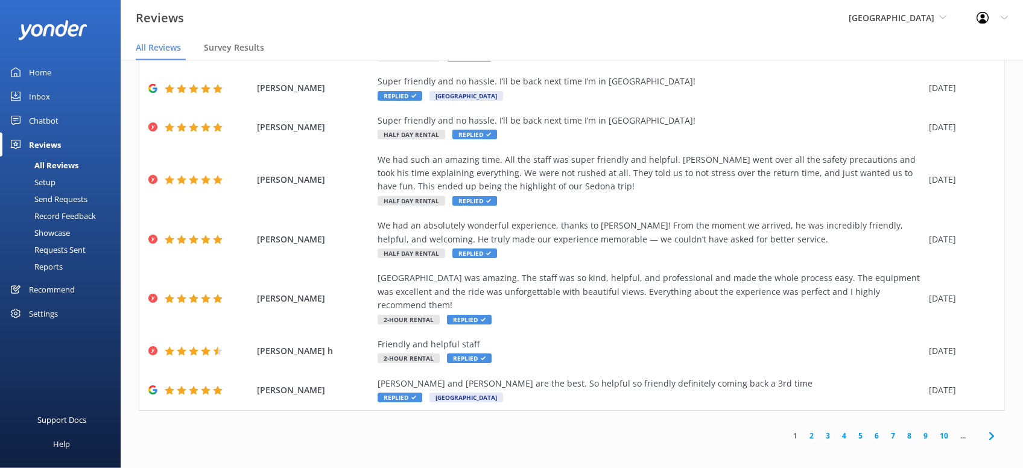
scroll to position [24, 0]
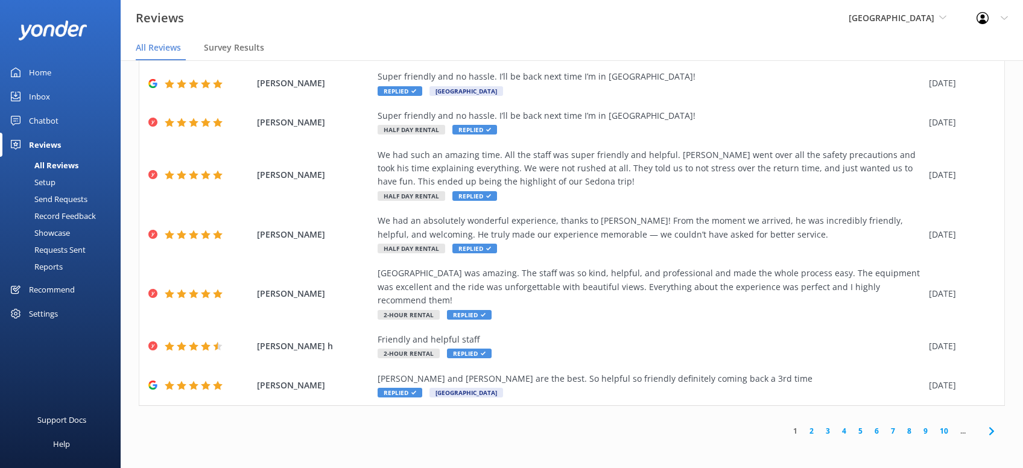
click at [981, 431] on span at bounding box center [991, 431] width 27 height 27
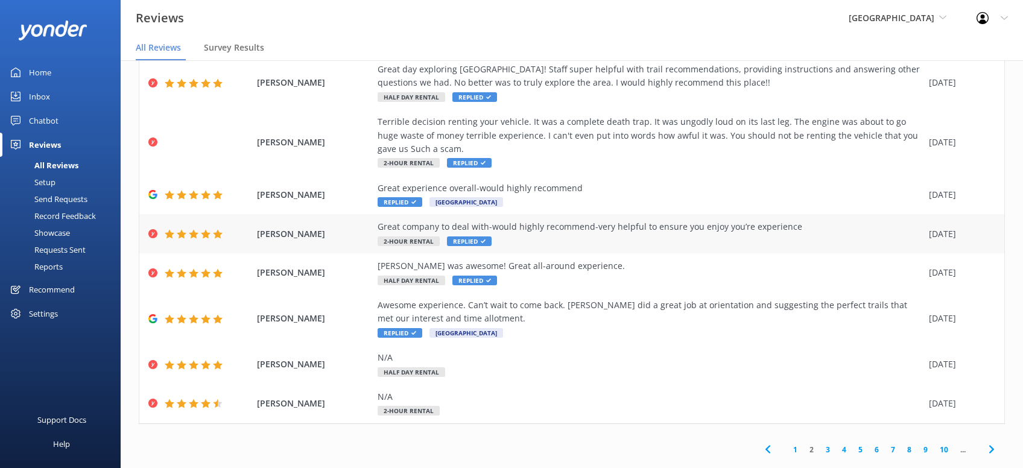
scroll to position [164, 0]
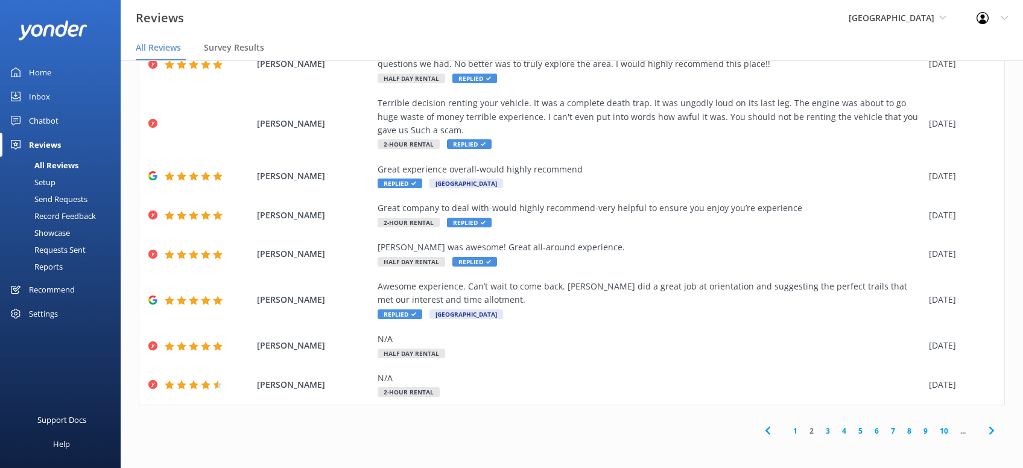
click at [993, 426] on icon at bounding box center [991, 430] width 14 height 14
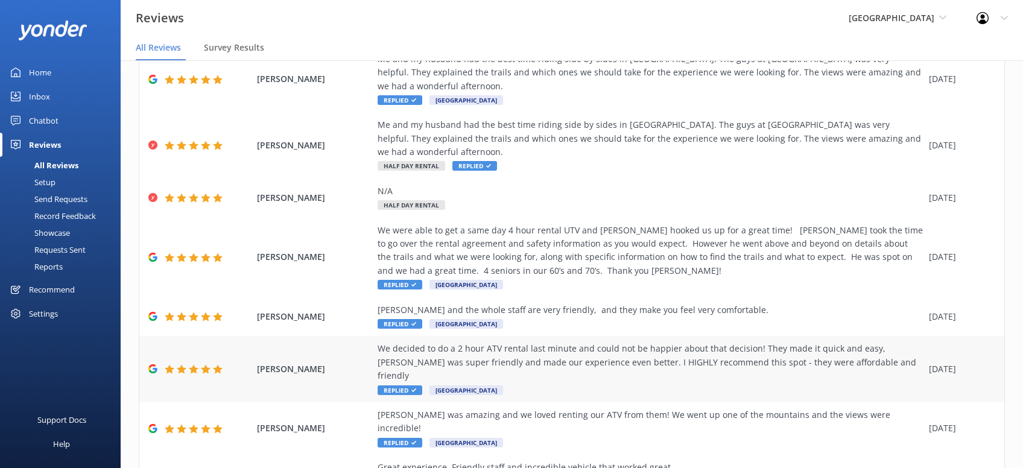
scroll to position [218, 0]
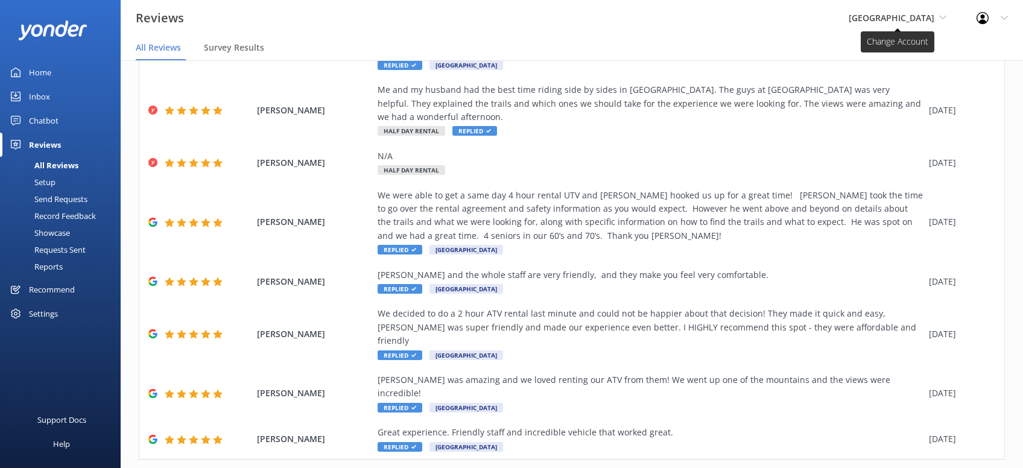
drag, startPoint x: 938, startPoint y: 13, endPoint x: 932, endPoint y: 21, distance: 10.4
click at [938, 13] on span "[GEOGRAPHIC_DATA]" at bounding box center [898, 17] width 98 height 13
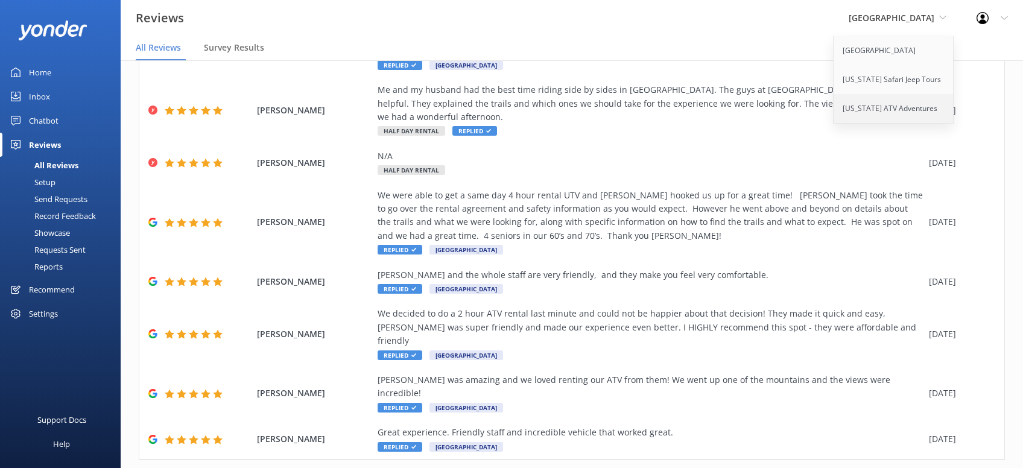
click at [881, 112] on link "[US_STATE] ATV Adventures" at bounding box center [893, 108] width 121 height 29
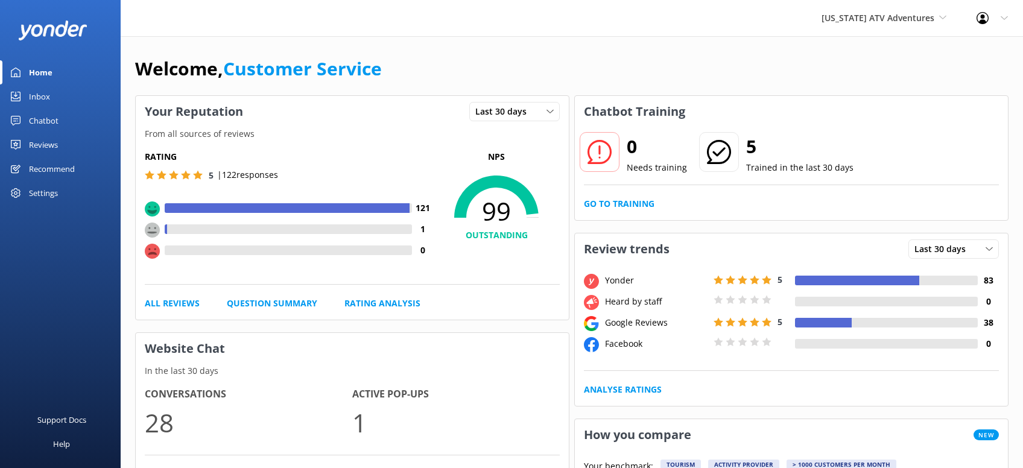
click at [60, 148] on link "Reviews" at bounding box center [60, 145] width 121 height 24
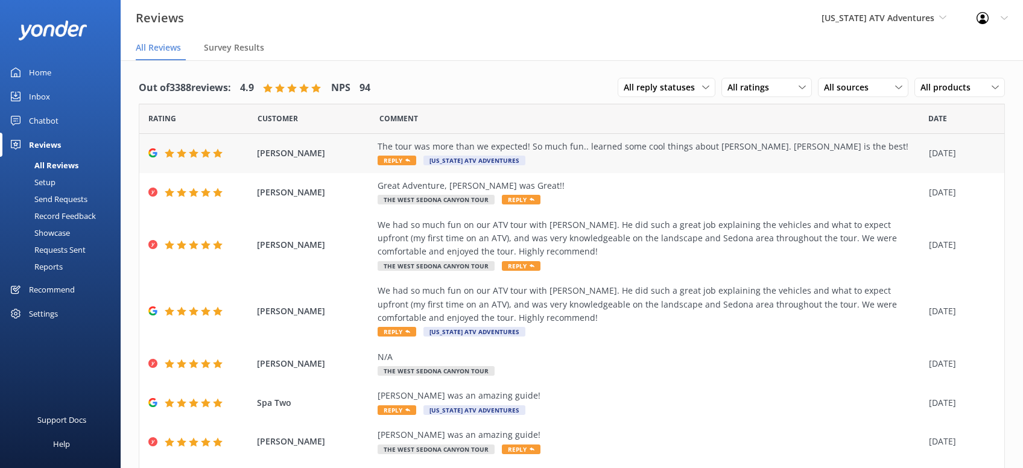
click at [390, 163] on span "Reply" at bounding box center [397, 161] width 39 height 10
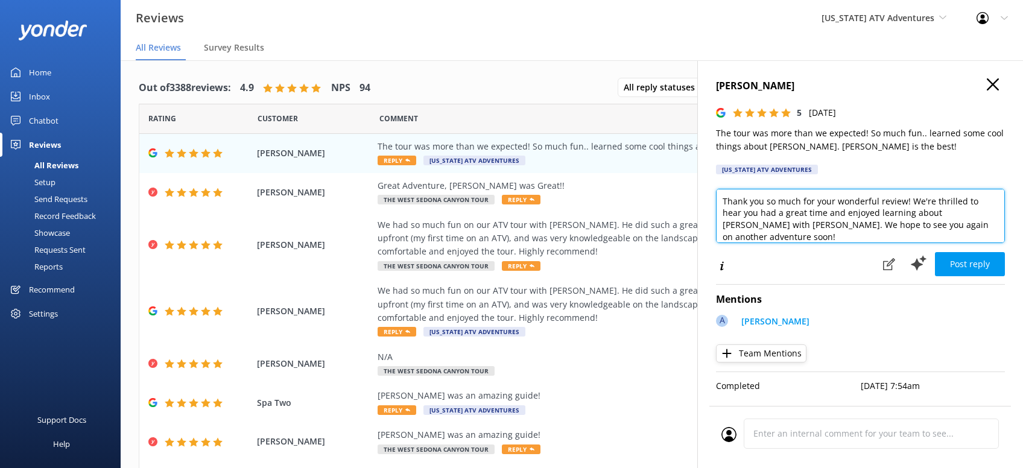
click at [965, 230] on textarea "Thank you so much for your wonderful review! We're thrilled to hear you had a g…" at bounding box center [860, 216] width 289 height 54
paste textarea "[PERSON_NAME][DEMOGRAPHIC_DATA]"
type textarea "Thank you so much for your wonderful review! We're thrilled to hear you had a g…"
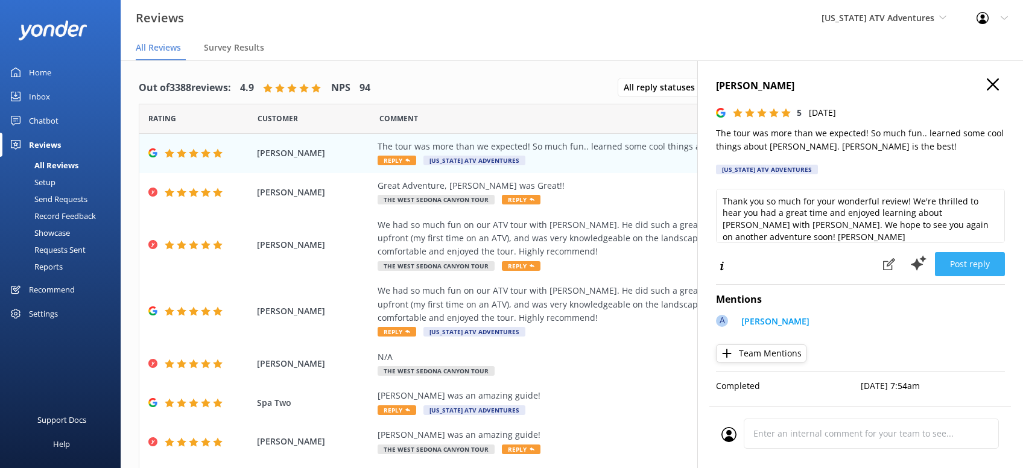
click at [975, 267] on button "Post reply" at bounding box center [970, 264] width 70 height 24
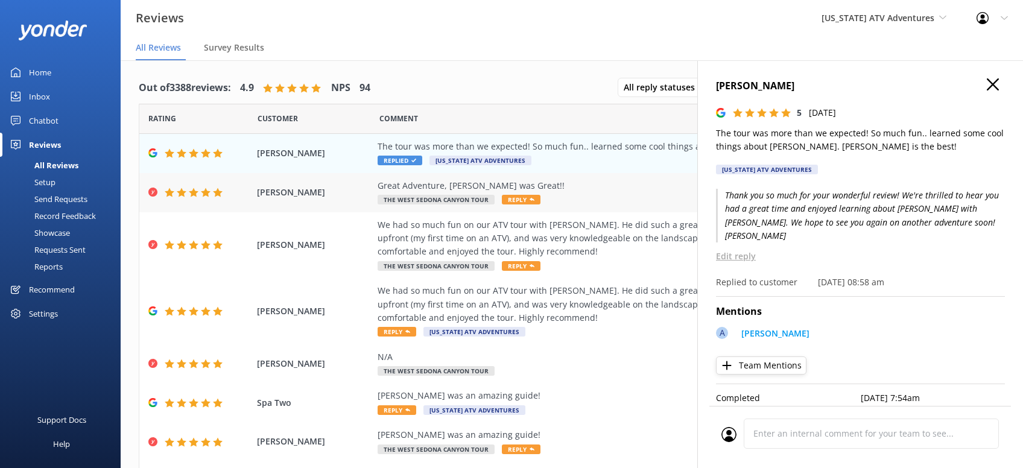
click at [529, 198] on icon at bounding box center [531, 199] width 5 height 5
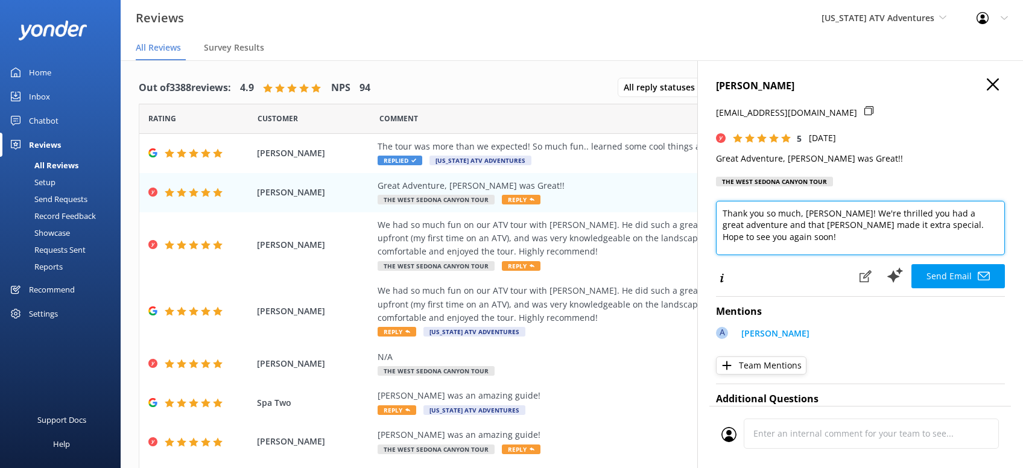
click at [794, 251] on textarea "Thank you so much, Ana! We're thrilled you had a great adventure and that Adam …" at bounding box center [860, 228] width 289 height 54
click at [997, 238] on textarea "Thank you so much, Ana! We're thrilled you had a great adventure and that Adam …" at bounding box center [860, 228] width 289 height 54
paste textarea "[PERSON_NAME][DEMOGRAPHIC_DATA]"
type textarea "Thank you so much, Ana! We're thrilled you had a great adventure and that Adam …"
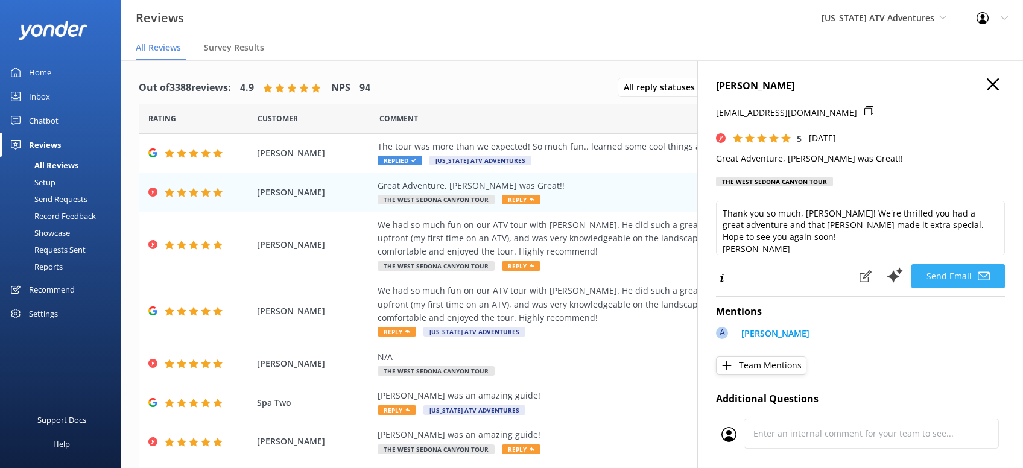
click at [953, 267] on button "Send Email" at bounding box center [957, 276] width 93 height 24
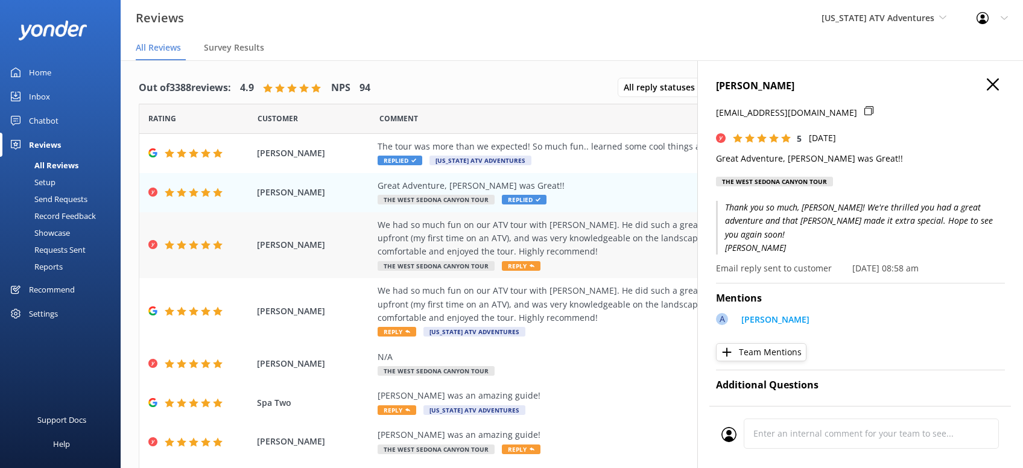
click at [525, 262] on span "Reply" at bounding box center [521, 266] width 39 height 10
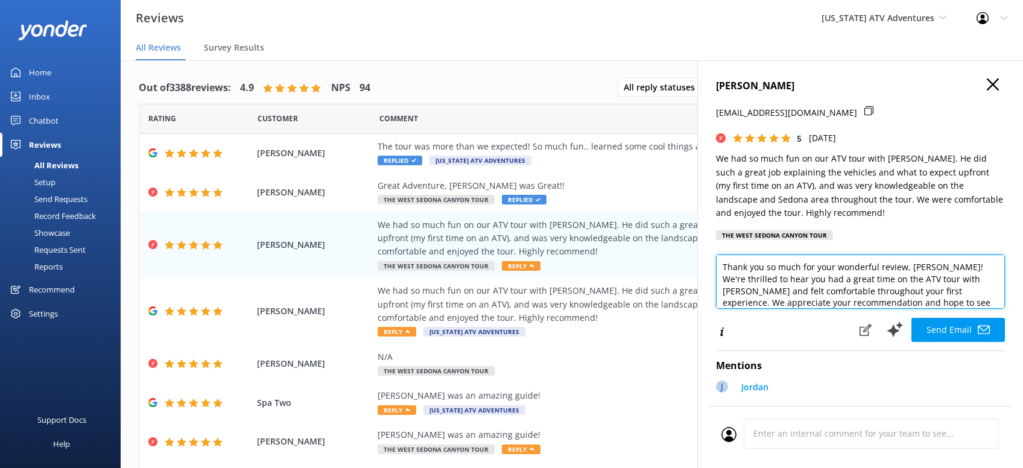
click at [950, 304] on textarea "Thank you so much for your wonderful review, Katie! We're thrilled to hear you …" at bounding box center [860, 281] width 289 height 54
paste textarea "[PERSON_NAME][DEMOGRAPHIC_DATA]"
type textarea "Thank you so much for your wonderful review, Katie! We're thrilled to hear you …"
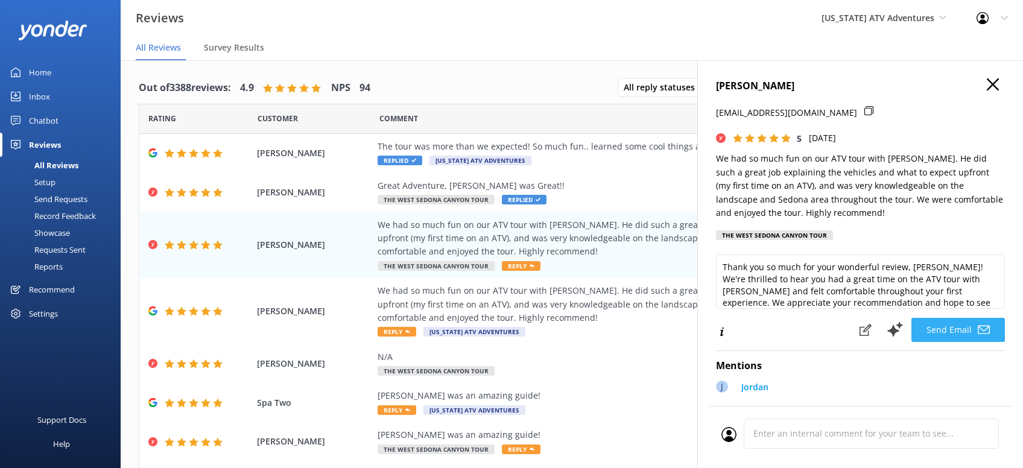
click at [958, 322] on button "Send Email" at bounding box center [957, 330] width 93 height 24
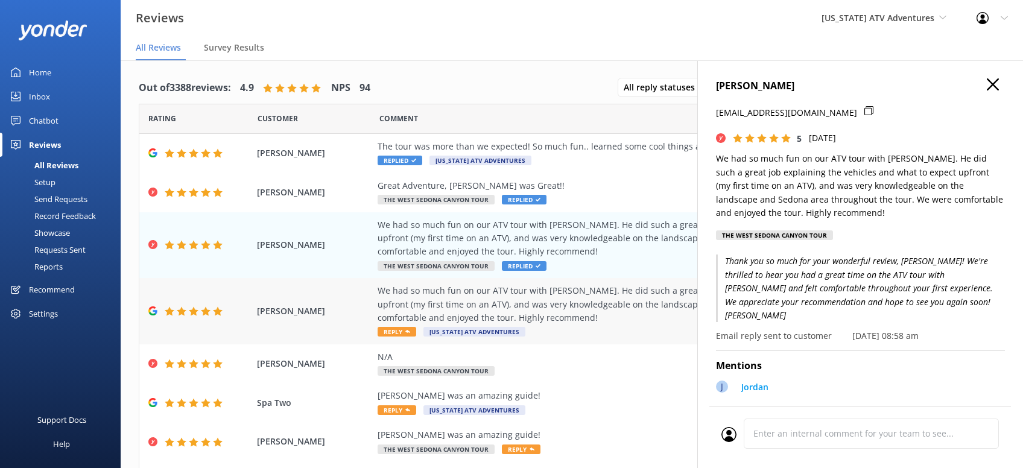
click at [403, 330] on span "Reply" at bounding box center [397, 332] width 39 height 10
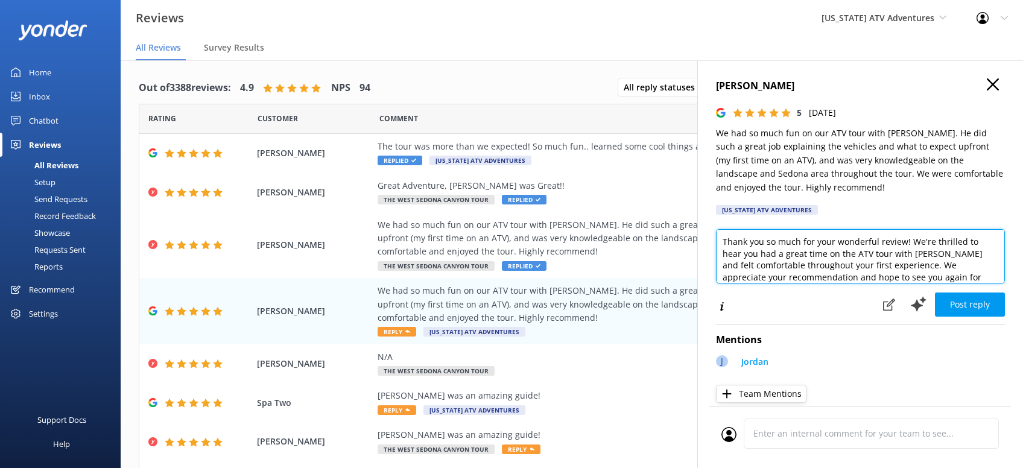
click at [996, 273] on textarea "Thank you so much for your wonderful review! We're thrilled to hear you had a g…" at bounding box center [860, 256] width 289 height 54
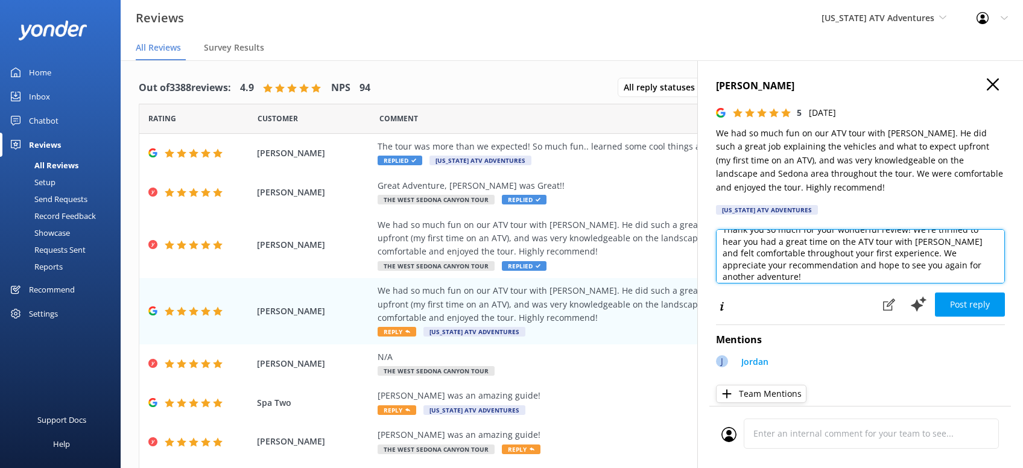
paste textarea "[PERSON_NAME][DEMOGRAPHIC_DATA]"
type textarea "Thank you so much for your wonderful review! We're thrilled to hear you had a g…"
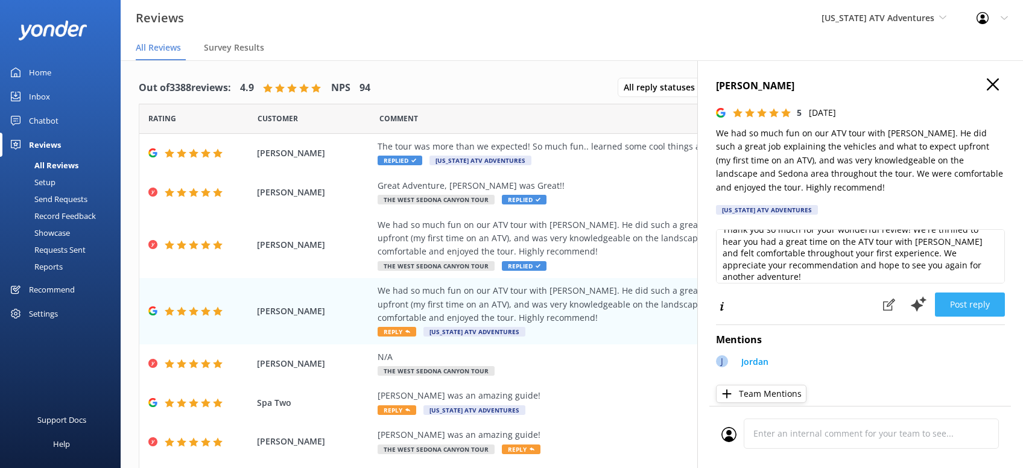
click at [968, 297] on button "Post reply" at bounding box center [970, 304] width 70 height 24
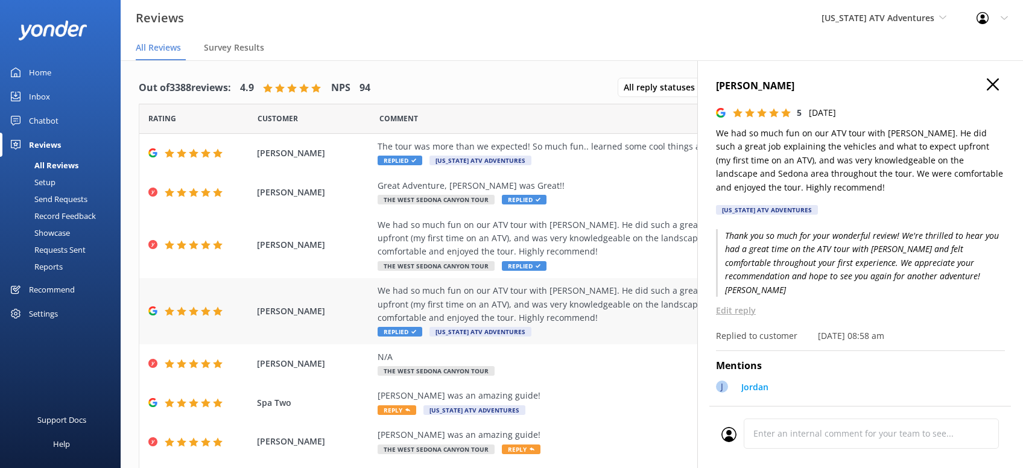
click at [392, 330] on span "Replied" at bounding box center [400, 332] width 45 height 10
click at [399, 407] on span "Reply" at bounding box center [397, 410] width 39 height 10
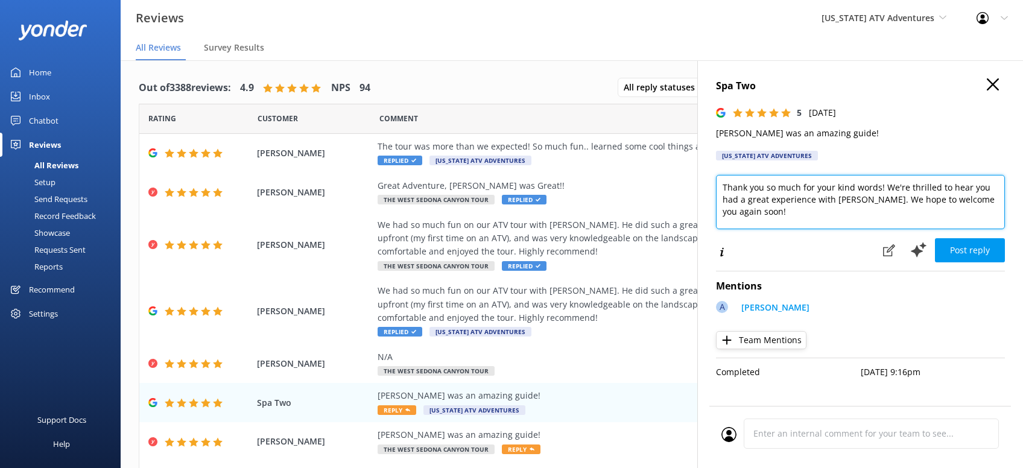
click at [783, 209] on textarea "Thank you so much for your kind words! We're thrilled to hear you had a great e…" at bounding box center [860, 202] width 289 height 54
paste textarea "[PERSON_NAME][DEMOGRAPHIC_DATA]"
type textarea "Thank you so much for your kind words! We're thrilled to hear you had a great e…"
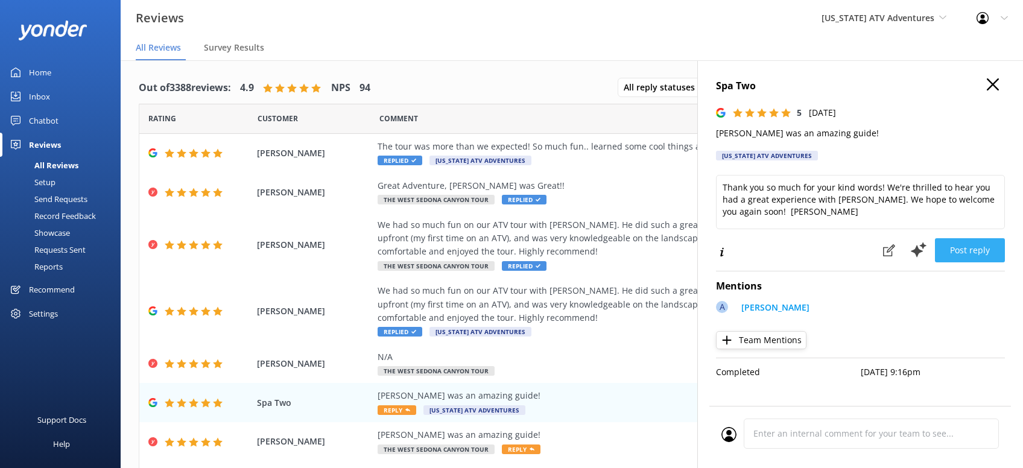
click at [975, 242] on button "Post reply" at bounding box center [970, 250] width 70 height 24
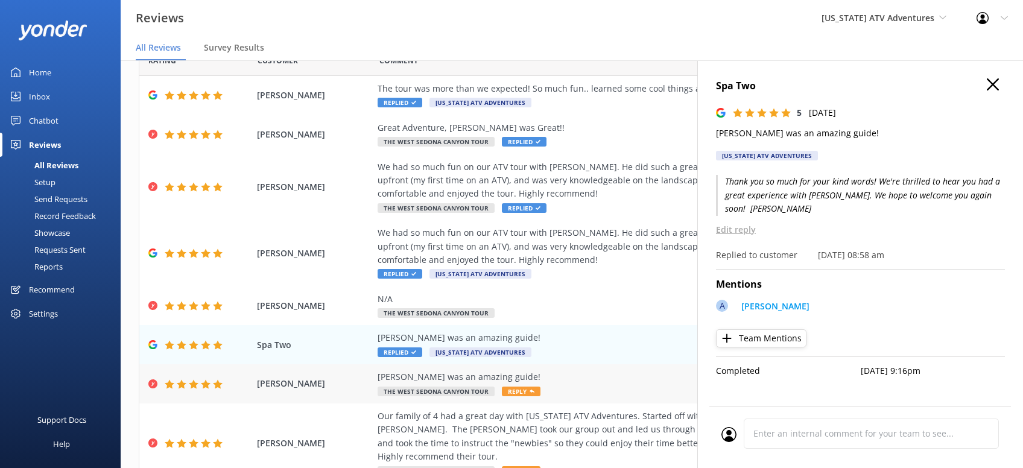
scroll to position [153, 0]
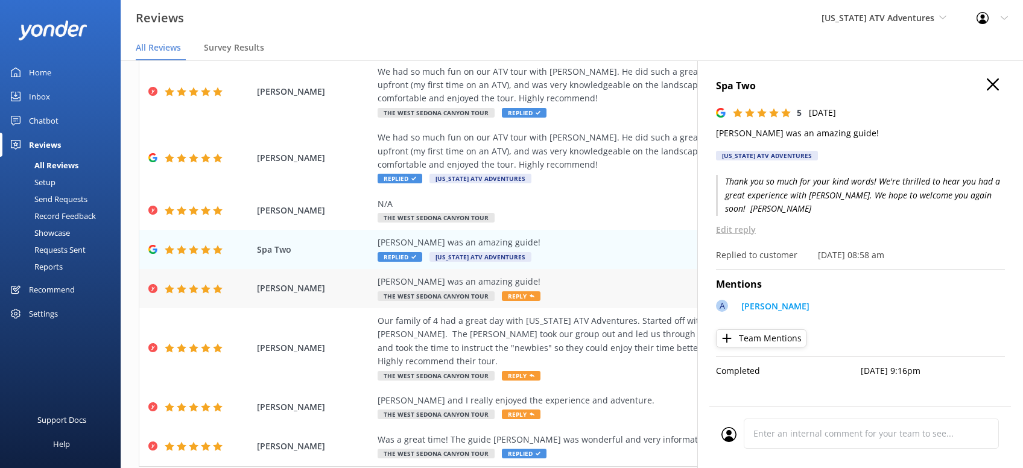
click at [523, 291] on div "Adam was an amazing guide! The West Sedona Canyon Tour Reply" at bounding box center [650, 288] width 545 height 27
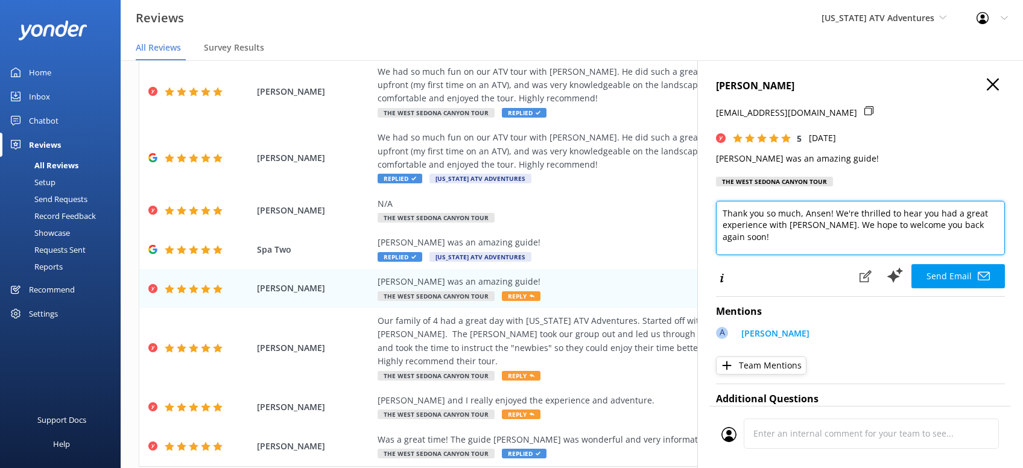
click at [825, 250] on textarea "Thank you so much, Ansen! We're thrilled to hear you had a great experience wit…" at bounding box center [860, 228] width 289 height 54
click at [996, 227] on textarea "Thank you so much, Ansen! We're thrilled to hear you had a great experience wit…" at bounding box center [860, 228] width 289 height 54
paste textarea "[PERSON_NAME][DEMOGRAPHIC_DATA]"
type textarea "Thank you so much, Ansen! We're thrilled to hear you had a great experience wit…"
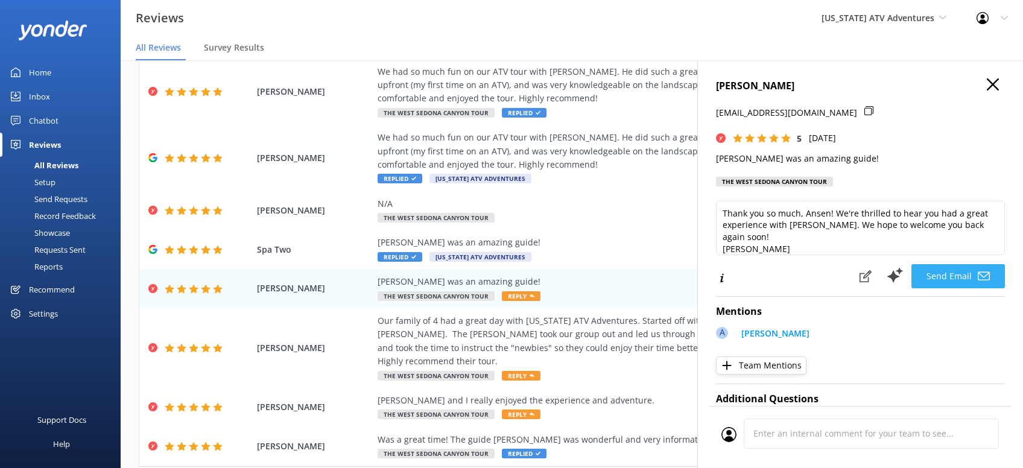
click at [944, 274] on button "Send Email" at bounding box center [957, 276] width 93 height 24
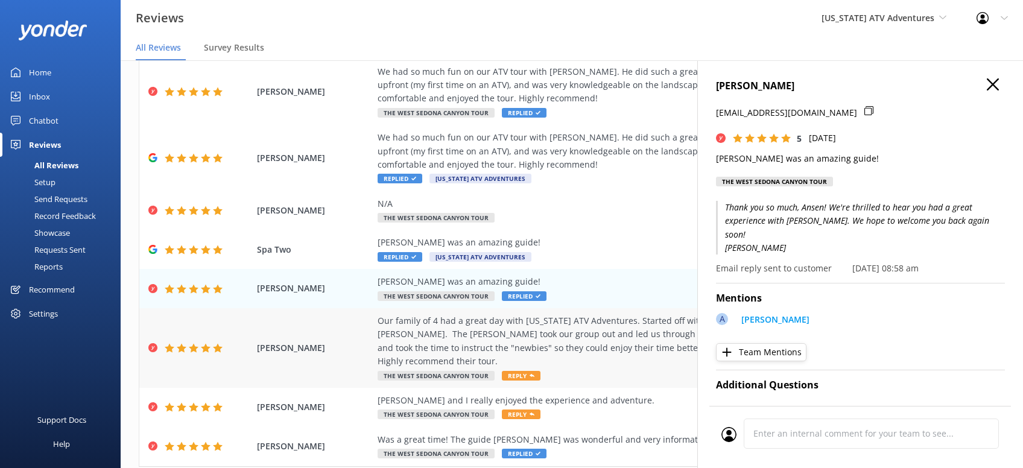
click at [526, 371] on span "Reply" at bounding box center [521, 376] width 39 height 10
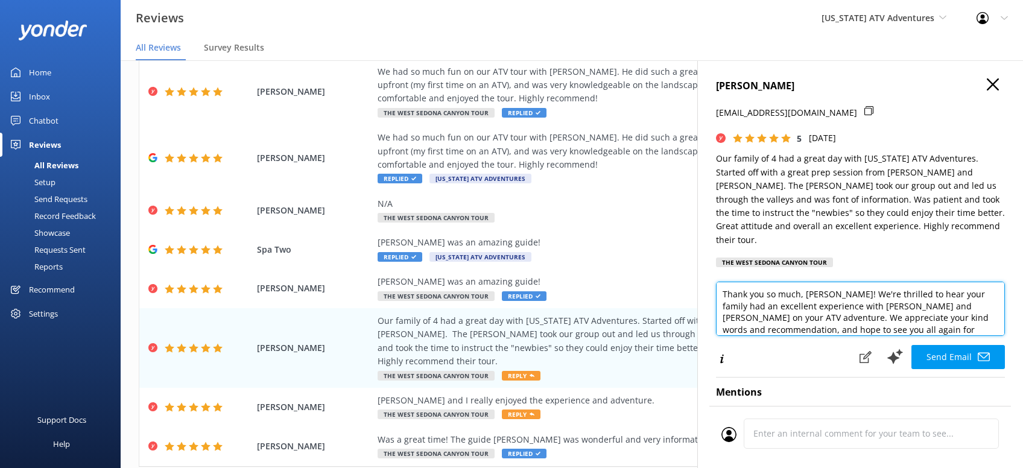
click at [906, 312] on textarea "Thank you so much, Marcos! We're thrilled to hear your family had an excellent …" at bounding box center [860, 309] width 289 height 54
paste textarea "[PERSON_NAME][DEMOGRAPHIC_DATA]"
type textarea "Thank you so much, Marcos! We're thrilled to hear your family had an excellent …"
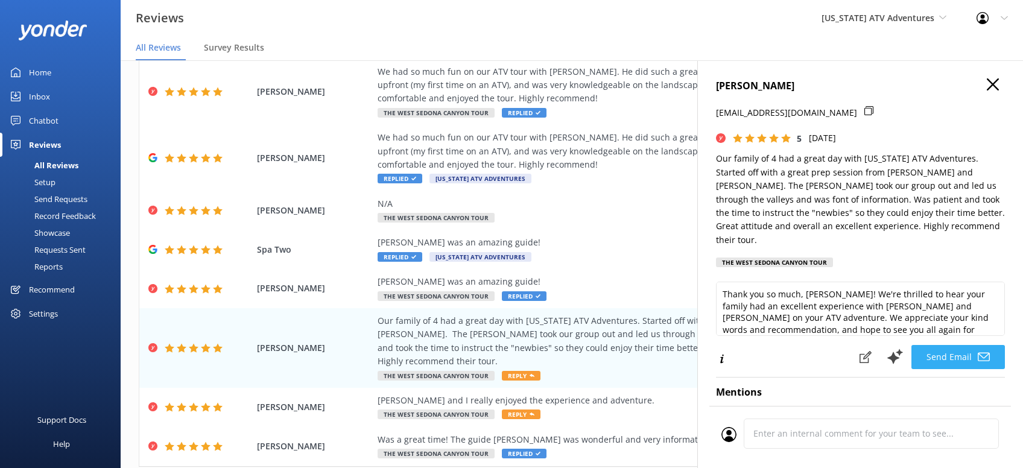
click at [950, 345] on button "Send Email" at bounding box center [957, 357] width 93 height 24
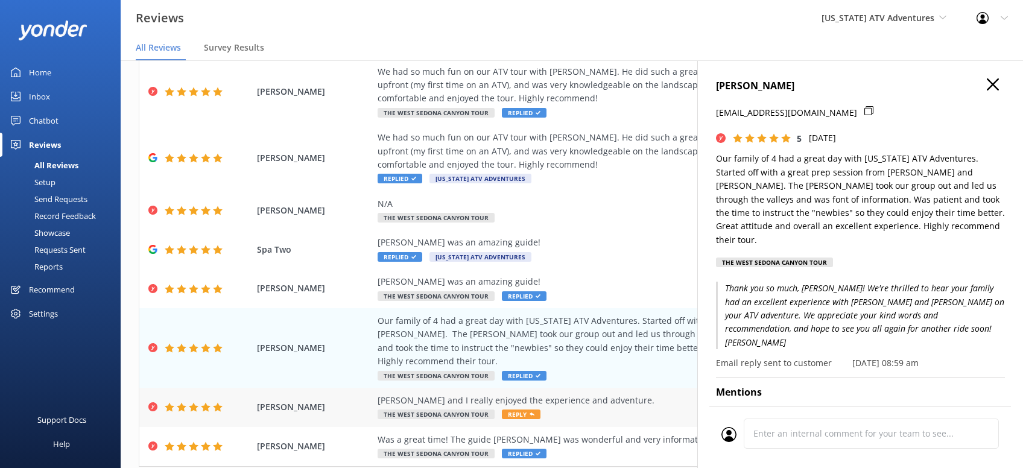
drag, startPoint x: 514, startPoint y: 397, endPoint x: 523, endPoint y: 396, distance: 9.1
click at [514, 409] on span "Reply" at bounding box center [521, 414] width 39 height 10
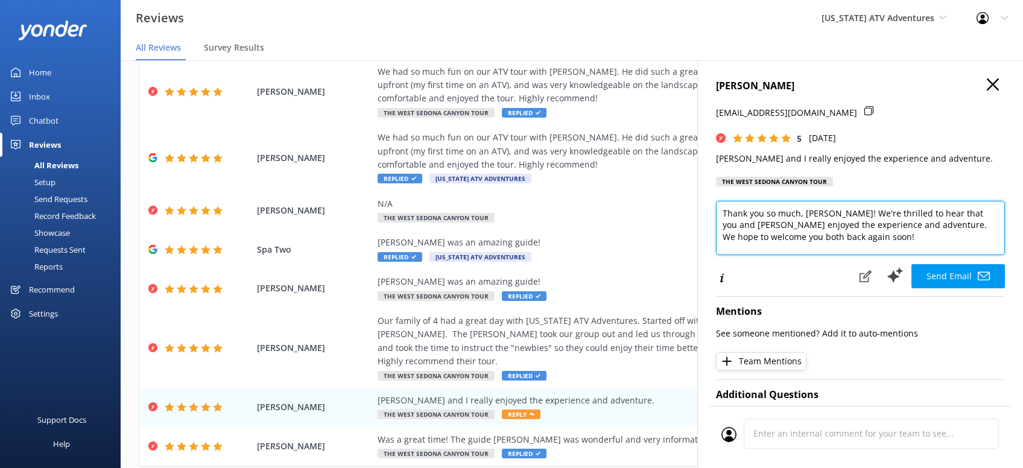
click at [842, 235] on textarea "Thank you so much, Mark! We're thrilled to hear that you and Ana enjoyed the ex…" at bounding box center [860, 228] width 289 height 54
paste textarea "[PERSON_NAME][DEMOGRAPHIC_DATA]"
type textarea "Thank you so much, Mark! We're thrilled to hear that you and Ana enjoyed the ex…"
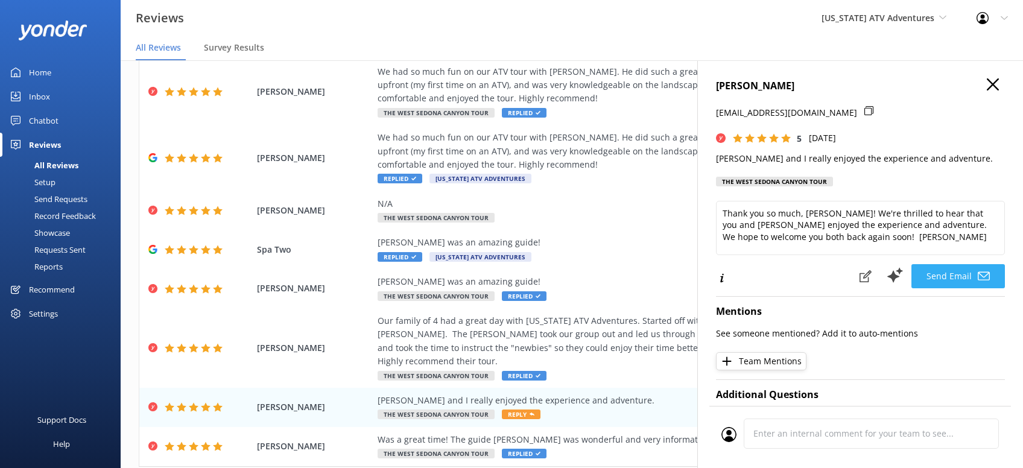
click at [946, 281] on button "Send Email" at bounding box center [957, 276] width 93 height 24
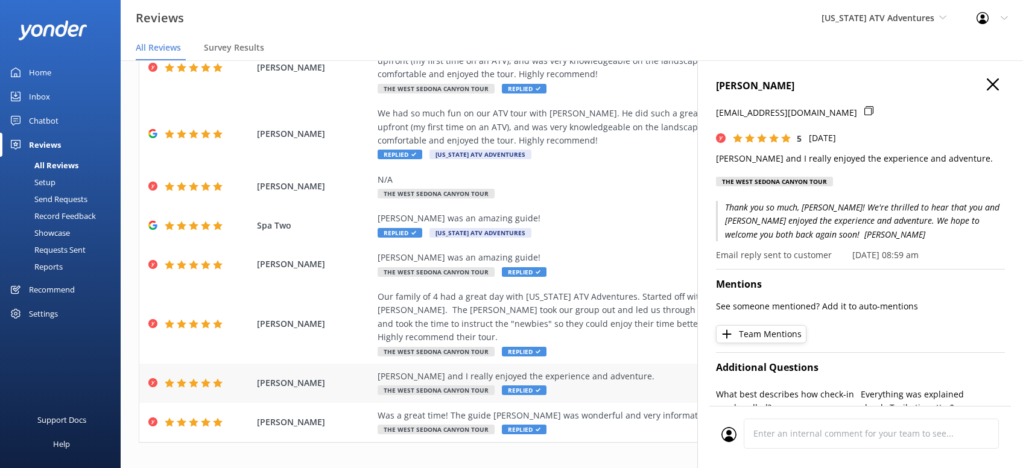
scroll to position [24, 0]
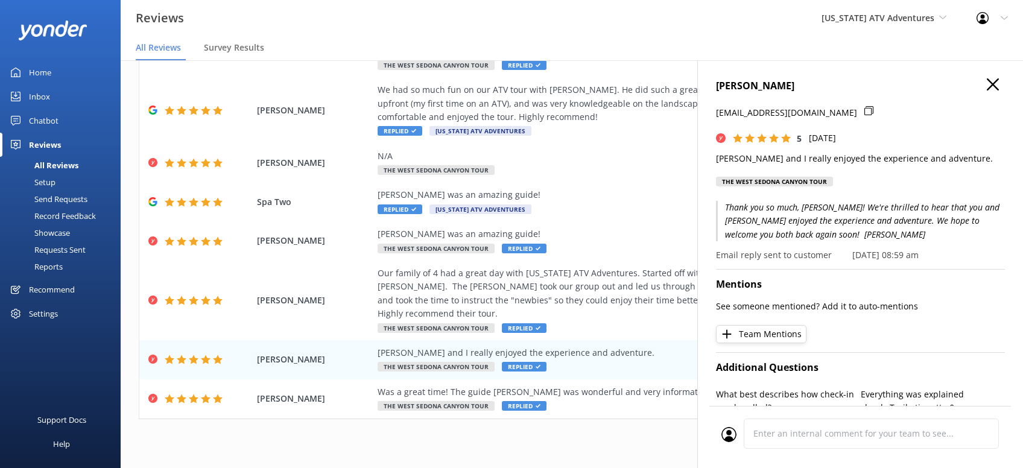
click at [988, 84] on icon "button" at bounding box center [993, 84] width 12 height 12
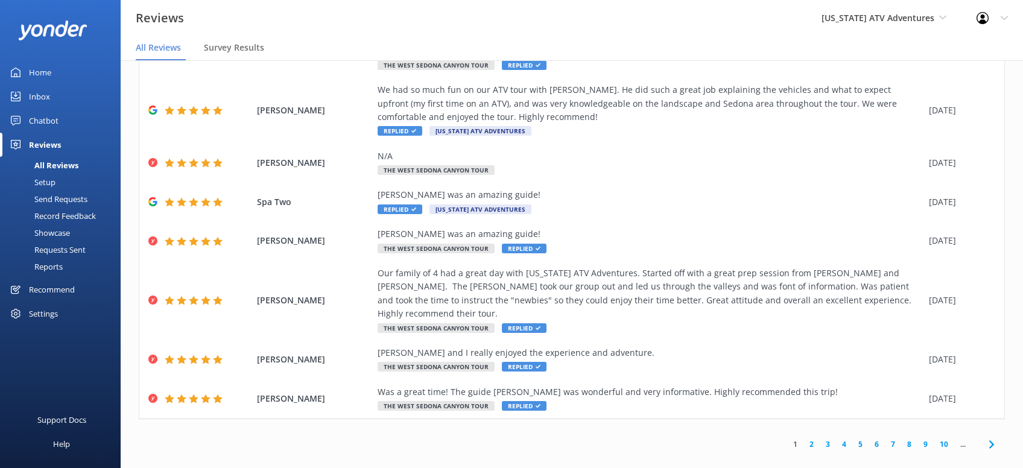
drag, startPoint x: 985, startPoint y: 429, endPoint x: 993, endPoint y: 418, distance: 13.4
click at [985, 437] on icon at bounding box center [991, 444] width 14 height 14
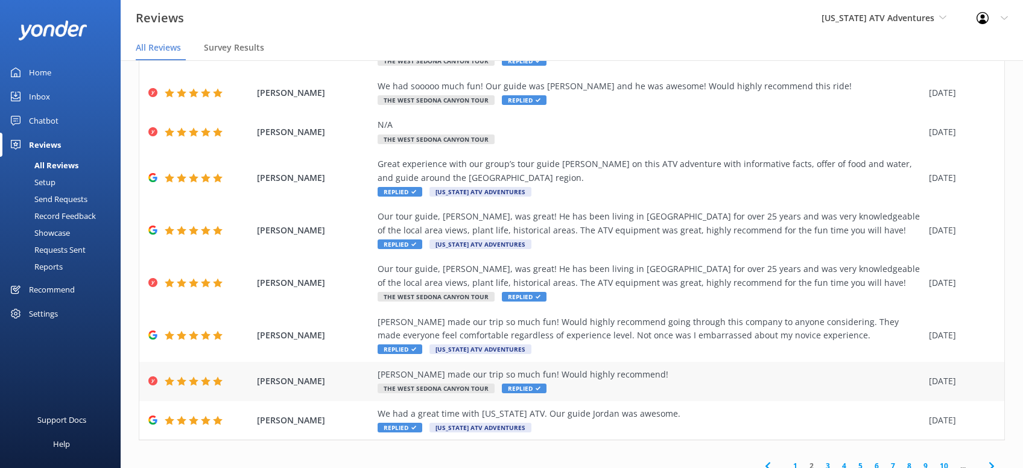
scroll to position [150, 0]
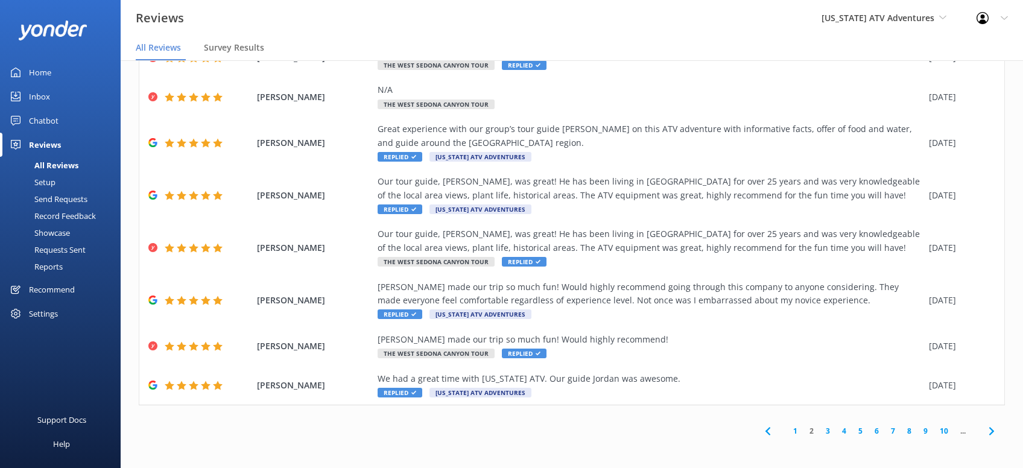
click at [994, 435] on icon at bounding box center [991, 431] width 14 height 14
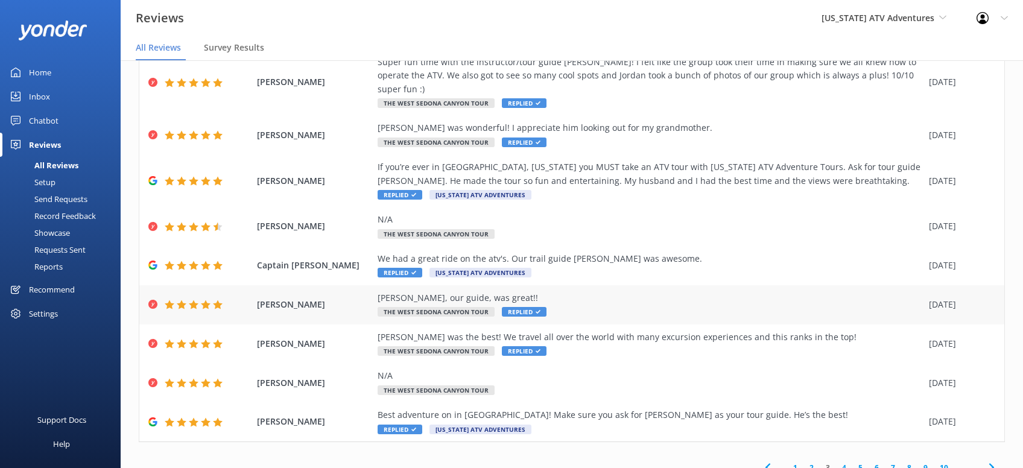
scroll to position [123, 0]
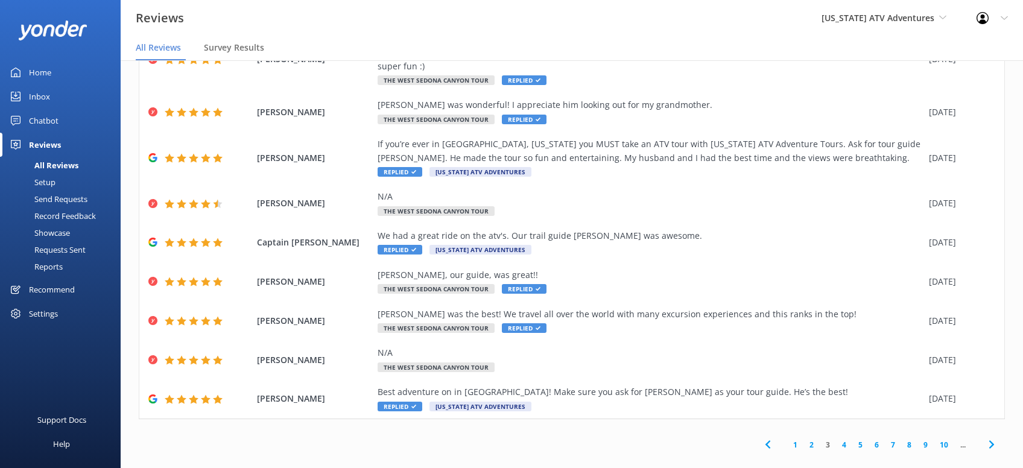
click at [989, 437] on icon at bounding box center [991, 444] width 14 height 14
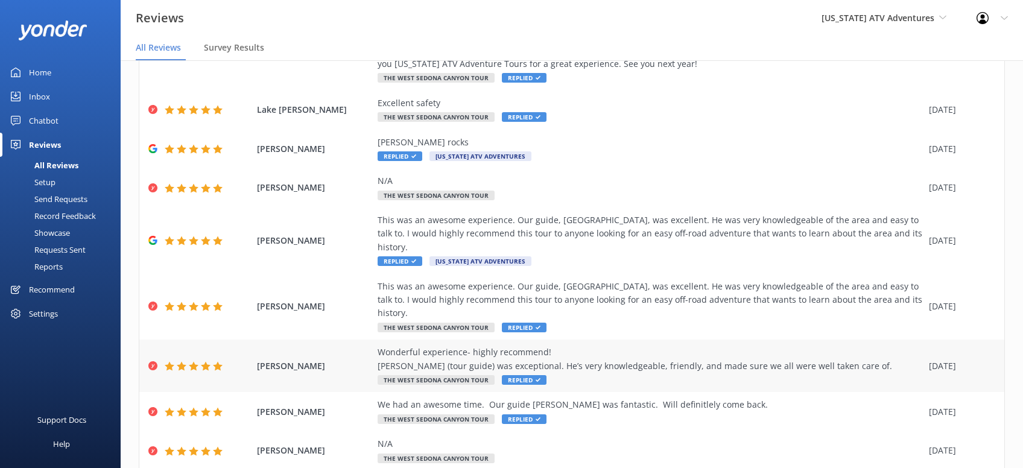
scroll to position [177, 0]
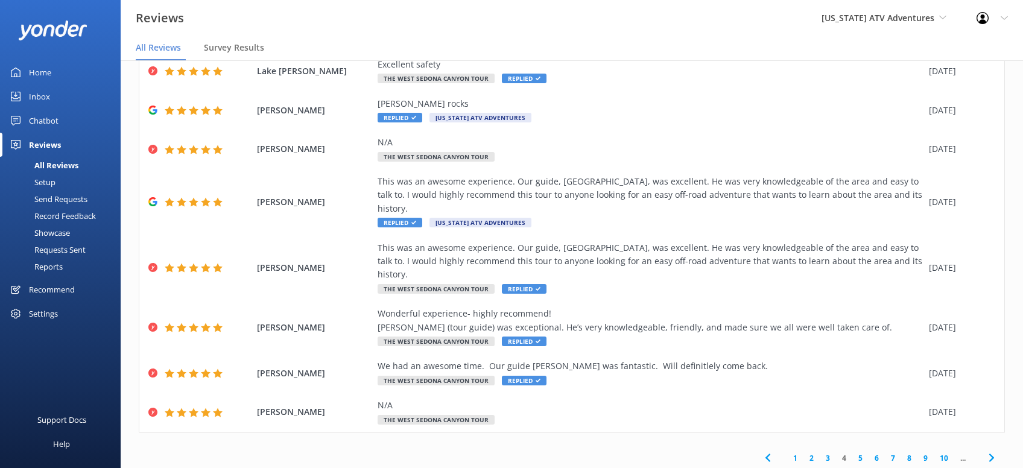
drag, startPoint x: 991, startPoint y: 428, endPoint x: 955, endPoint y: 380, distance: 59.8
click at [991, 450] on icon at bounding box center [991, 457] width 14 height 14
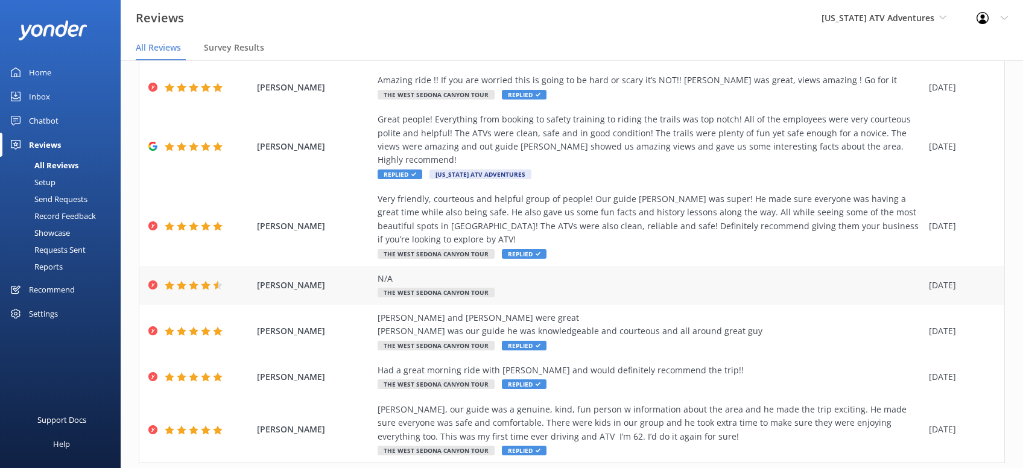
scroll to position [191, 0]
